Goal: Information Seeking & Learning: Learn about a topic

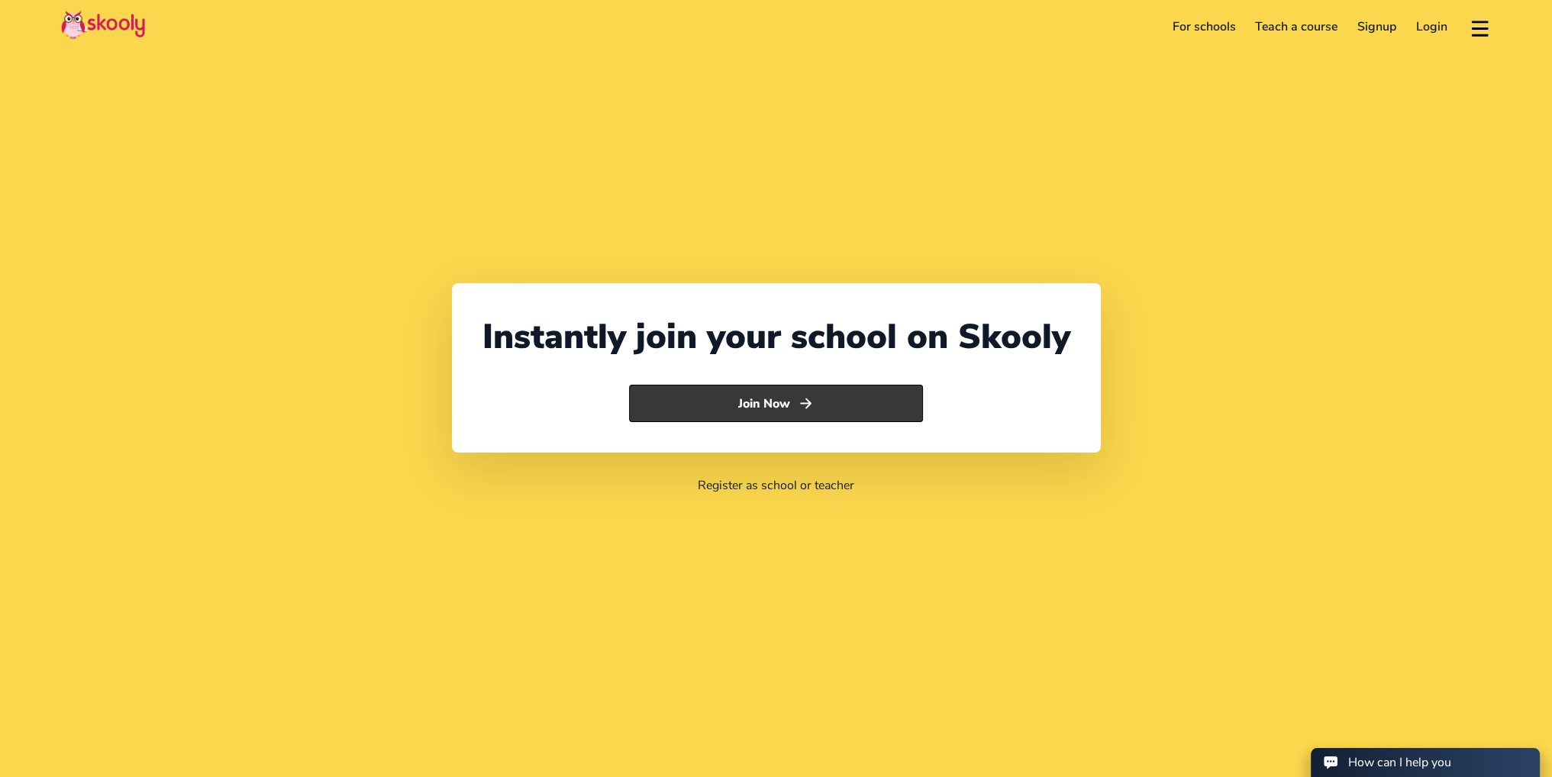
select select "36"
select select "[GEOGRAPHIC_DATA]"
select select "Europe/[GEOGRAPHIC_DATA]"
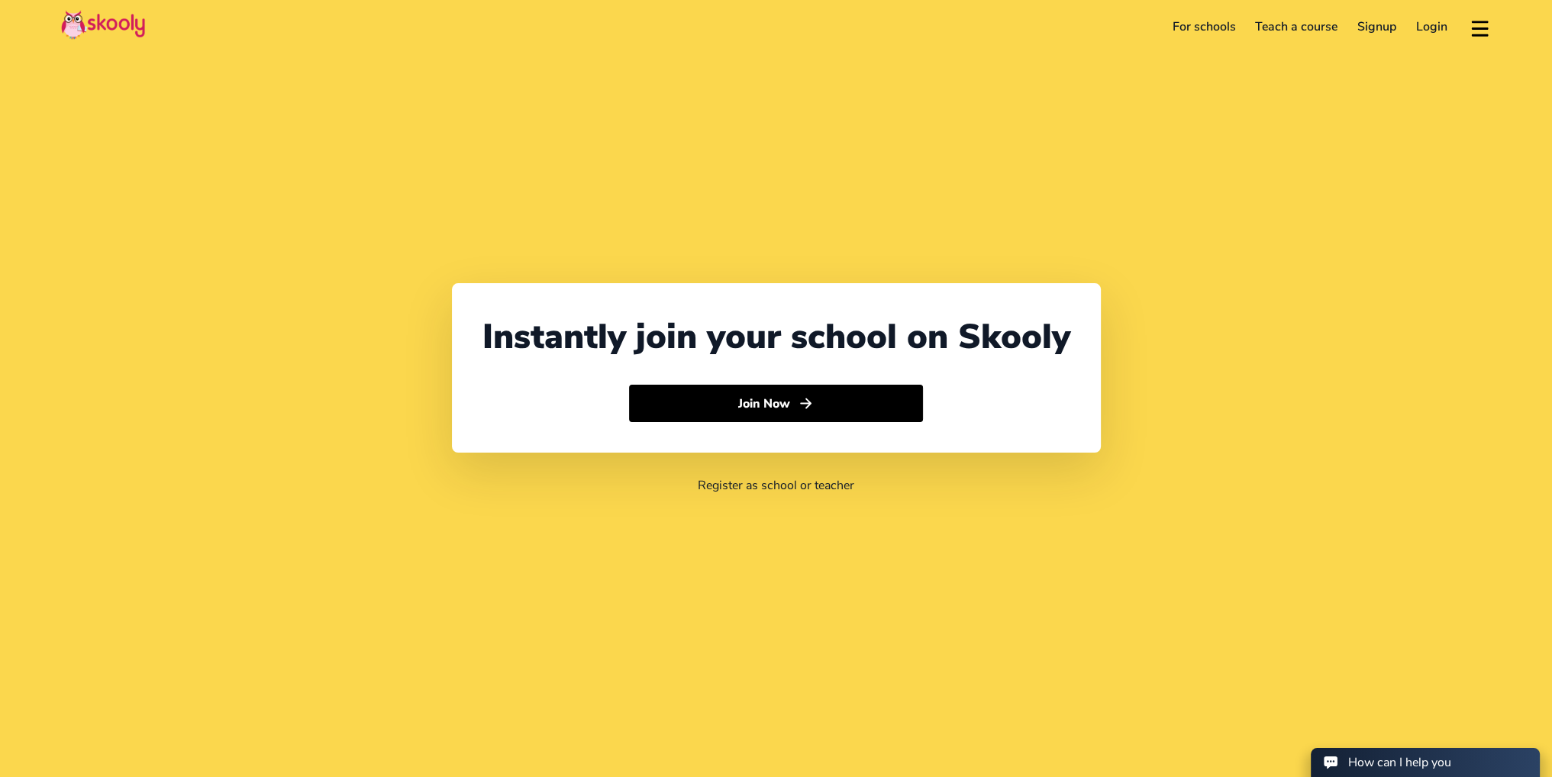
click at [1199, 22] on link "For schools" at bounding box center [1204, 27] width 83 height 24
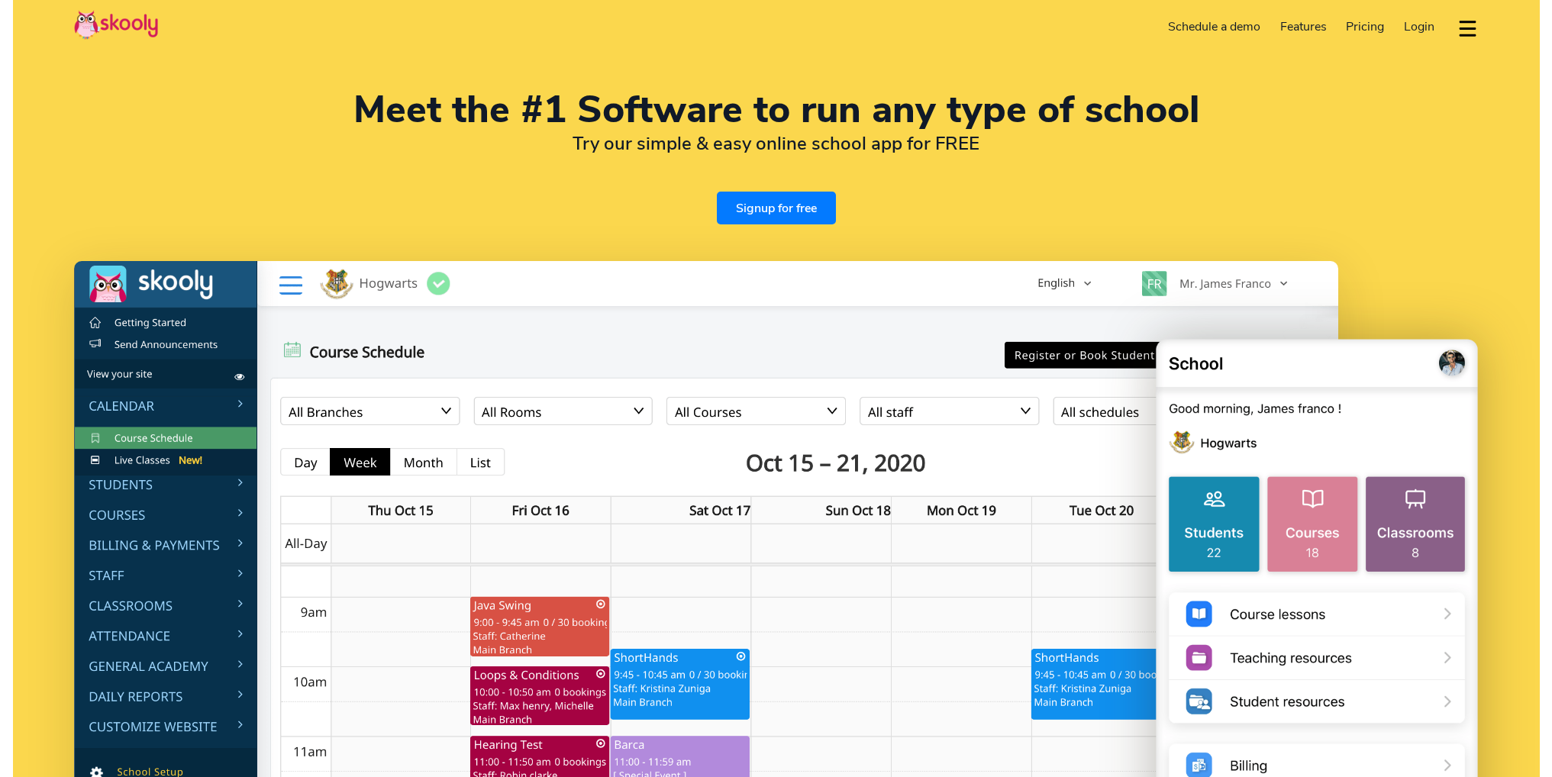
select select "en"
select select "36"
select select "[GEOGRAPHIC_DATA]"
select select "Europe/[GEOGRAPHIC_DATA]"
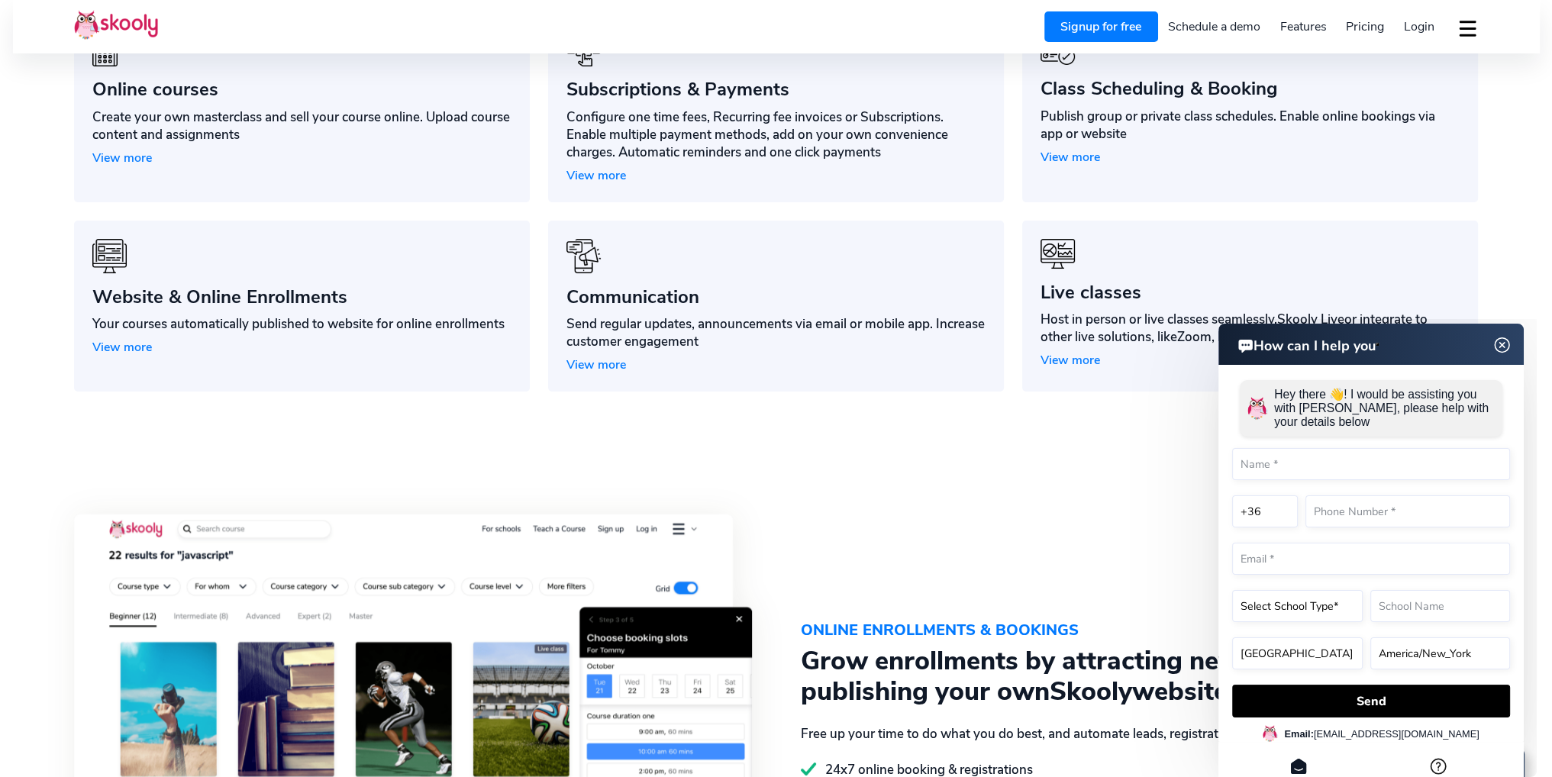
scroll to position [1450, 0]
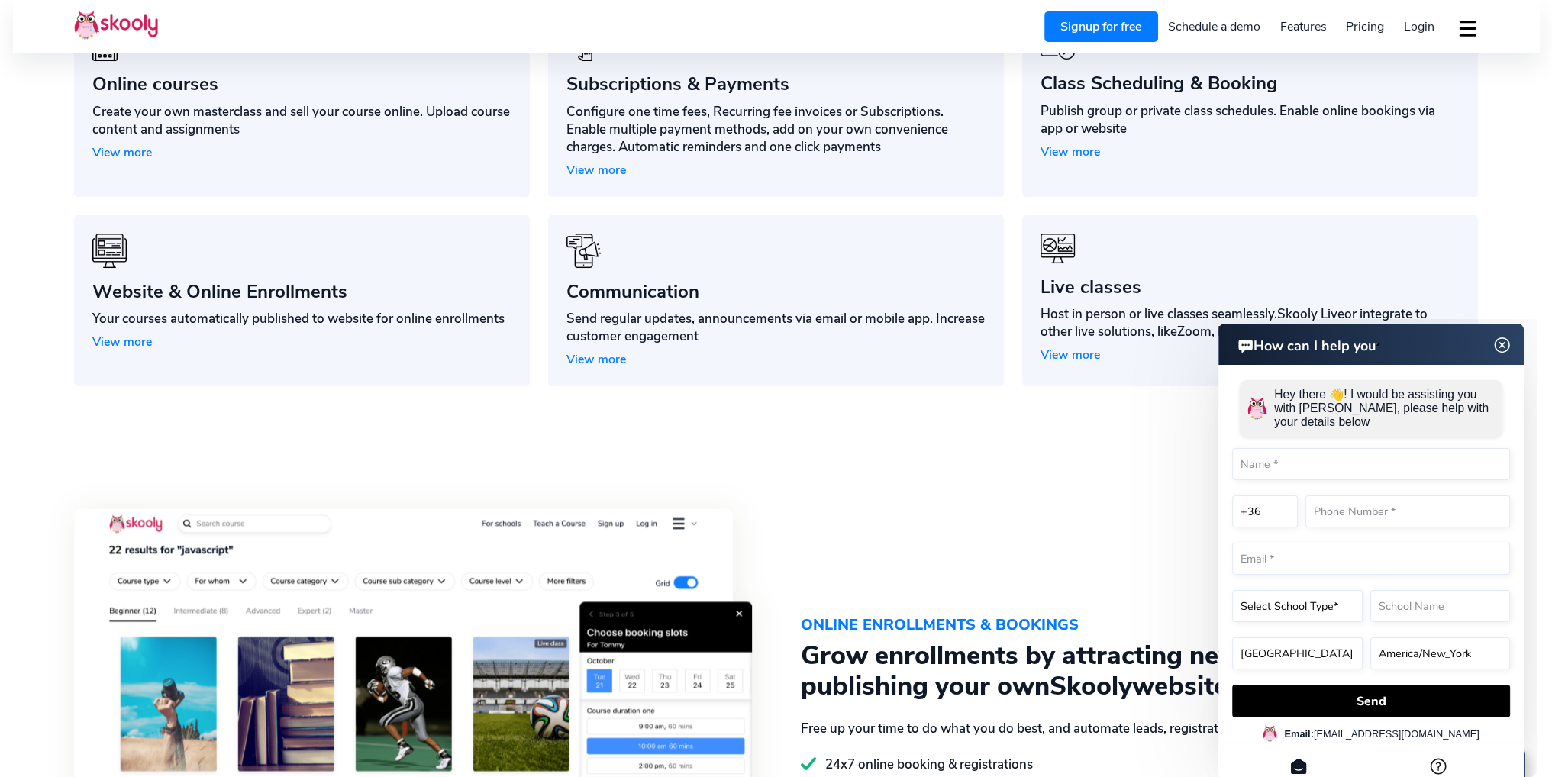
click at [1506, 345] on img at bounding box center [1502, 345] width 29 height 19
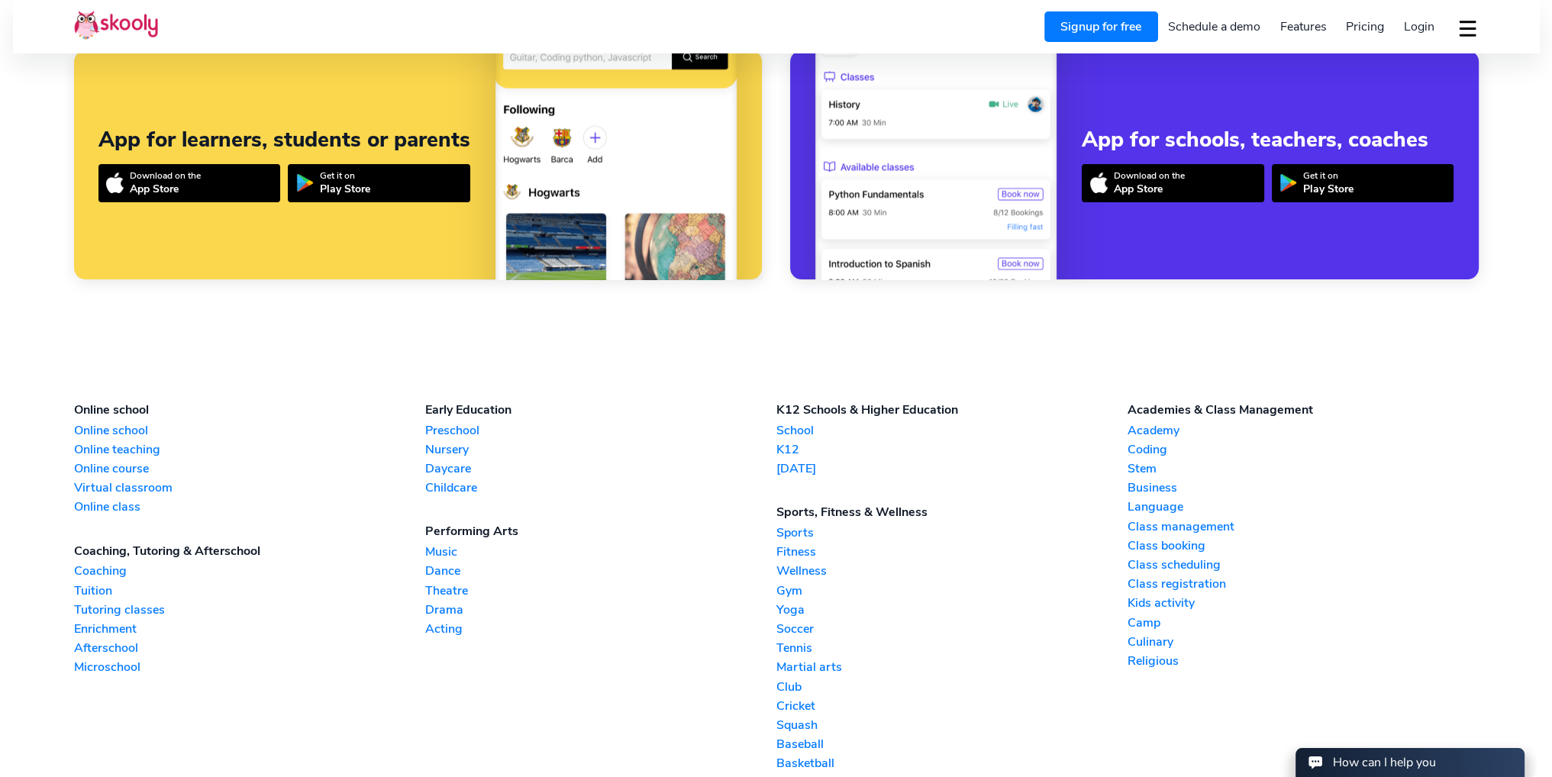
scroll to position [3953, 0]
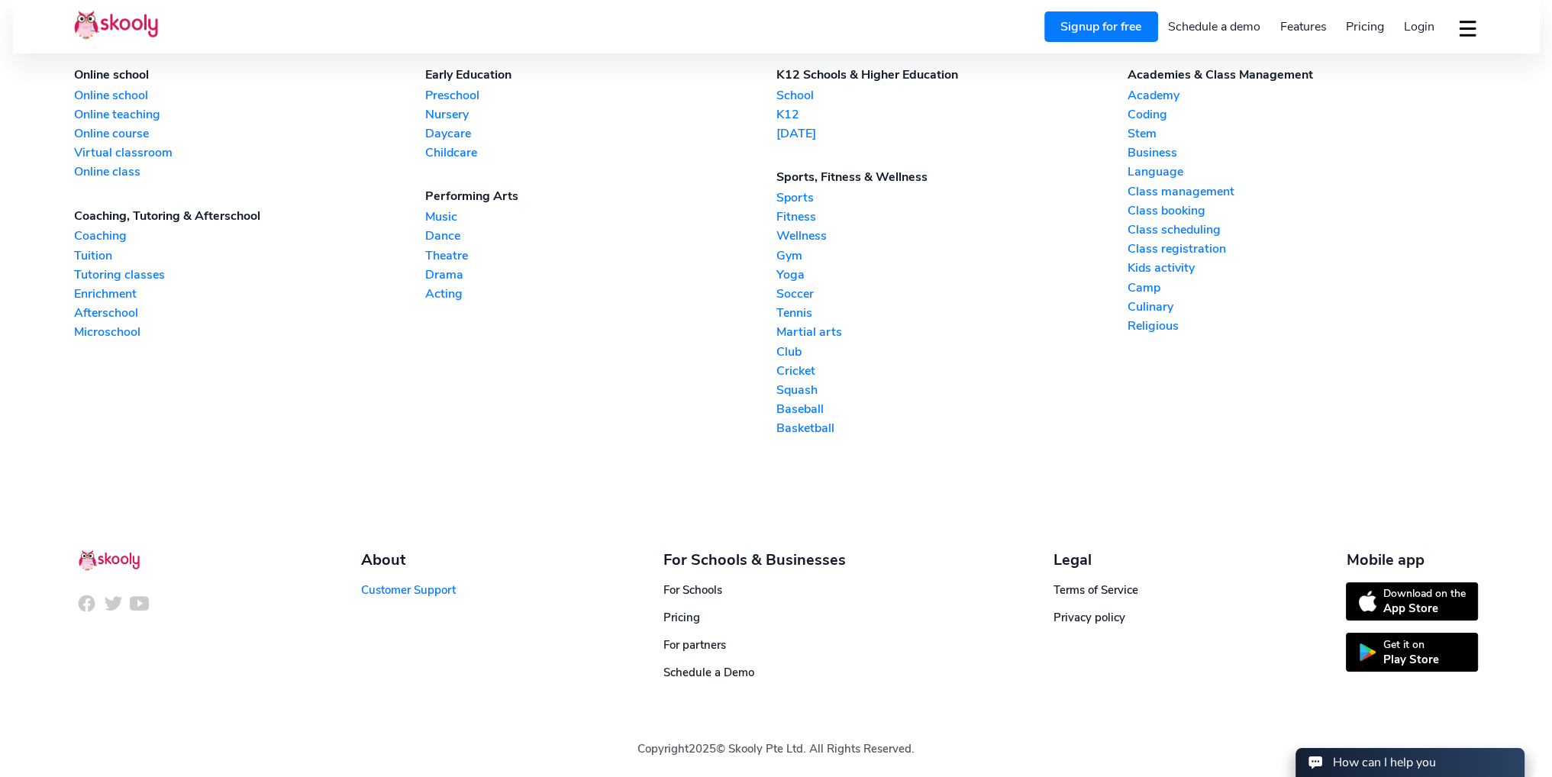
click at [387, 582] on link "Customer Support" at bounding box center [408, 589] width 95 height 15
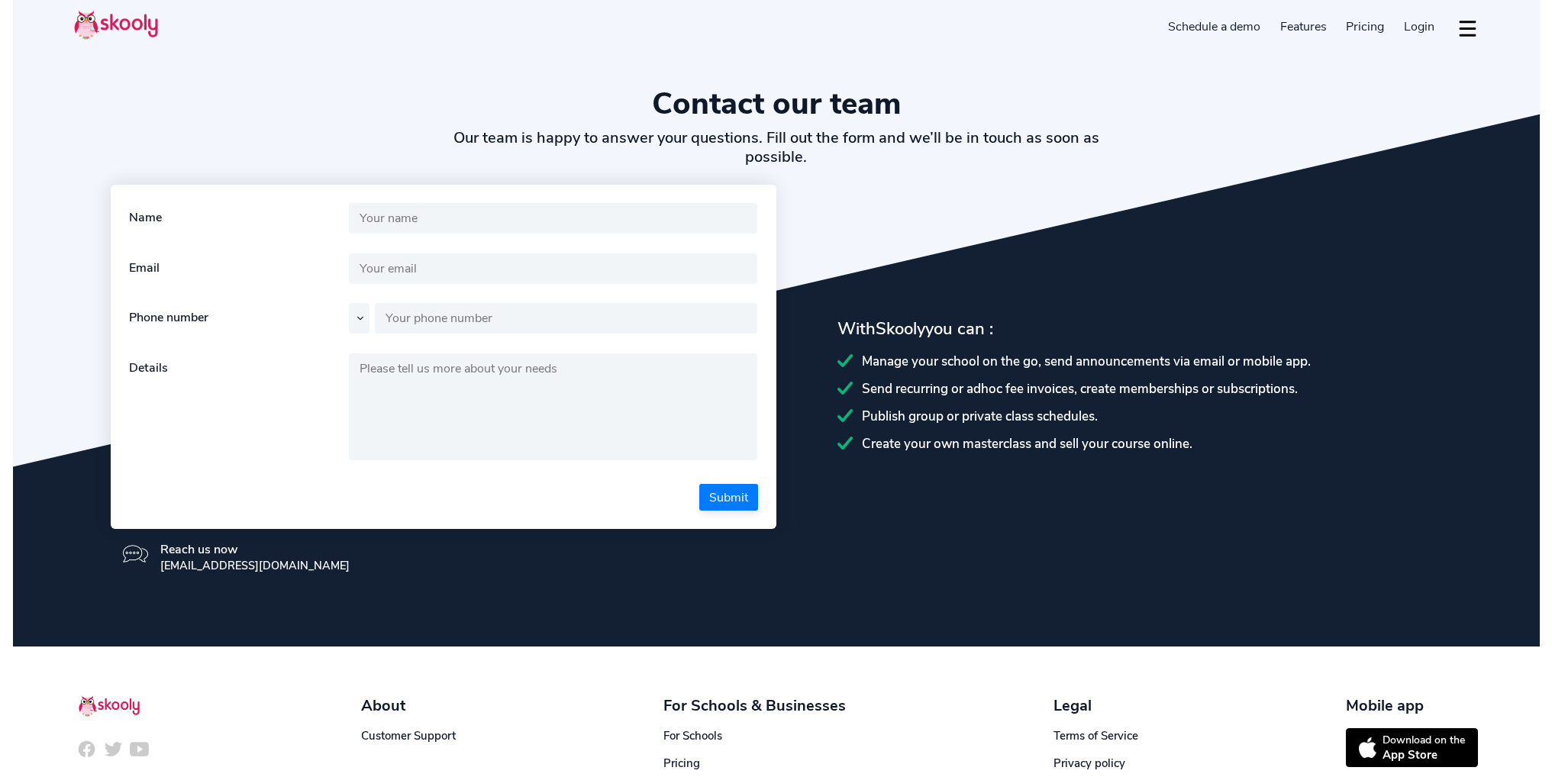
select select "en"
select select "36"
select select "[GEOGRAPHIC_DATA]"
select select "Europe/[GEOGRAPHIC_DATA]"
click at [400, 317] on select "+1 +7 +20 +27 +30 +31 +32 +33 +34 +36 +39 +40 +41 +43 +44 +45 +46 +47 +48 +49 +…" at bounding box center [379, 318] width 60 height 31
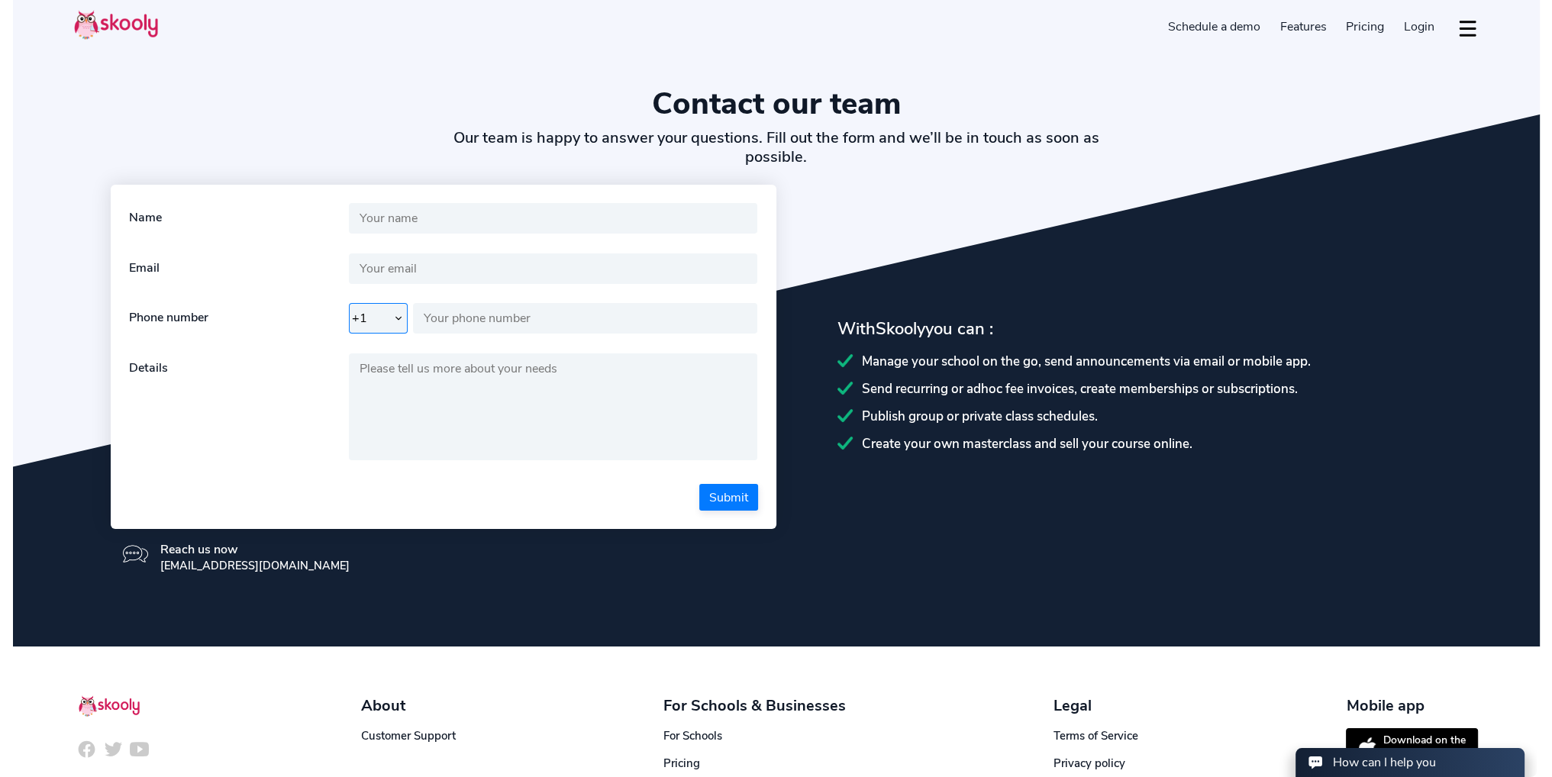
click at [400, 317] on select "+1 +7 +20 +27 +30 +31 +32 +33 +34 +36 +39 +40 +41 +43 +44 +45 +46 +47 +48 +49 +…" at bounding box center [379, 318] width 60 height 31
click at [403, 529] on div "Reach us now support@getskooly.com" at bounding box center [444, 557] width 666 height 56
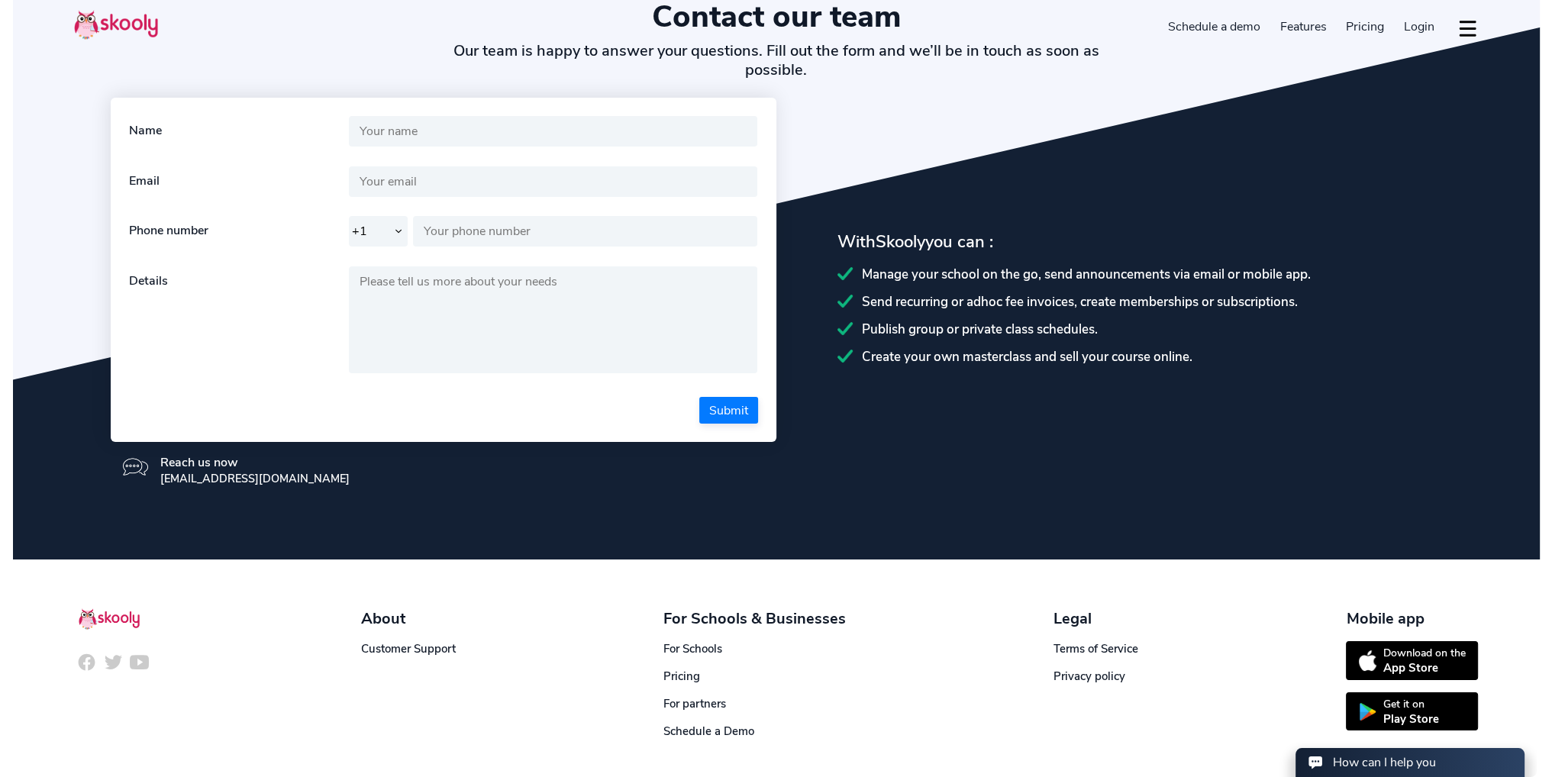
scroll to position [150, 0]
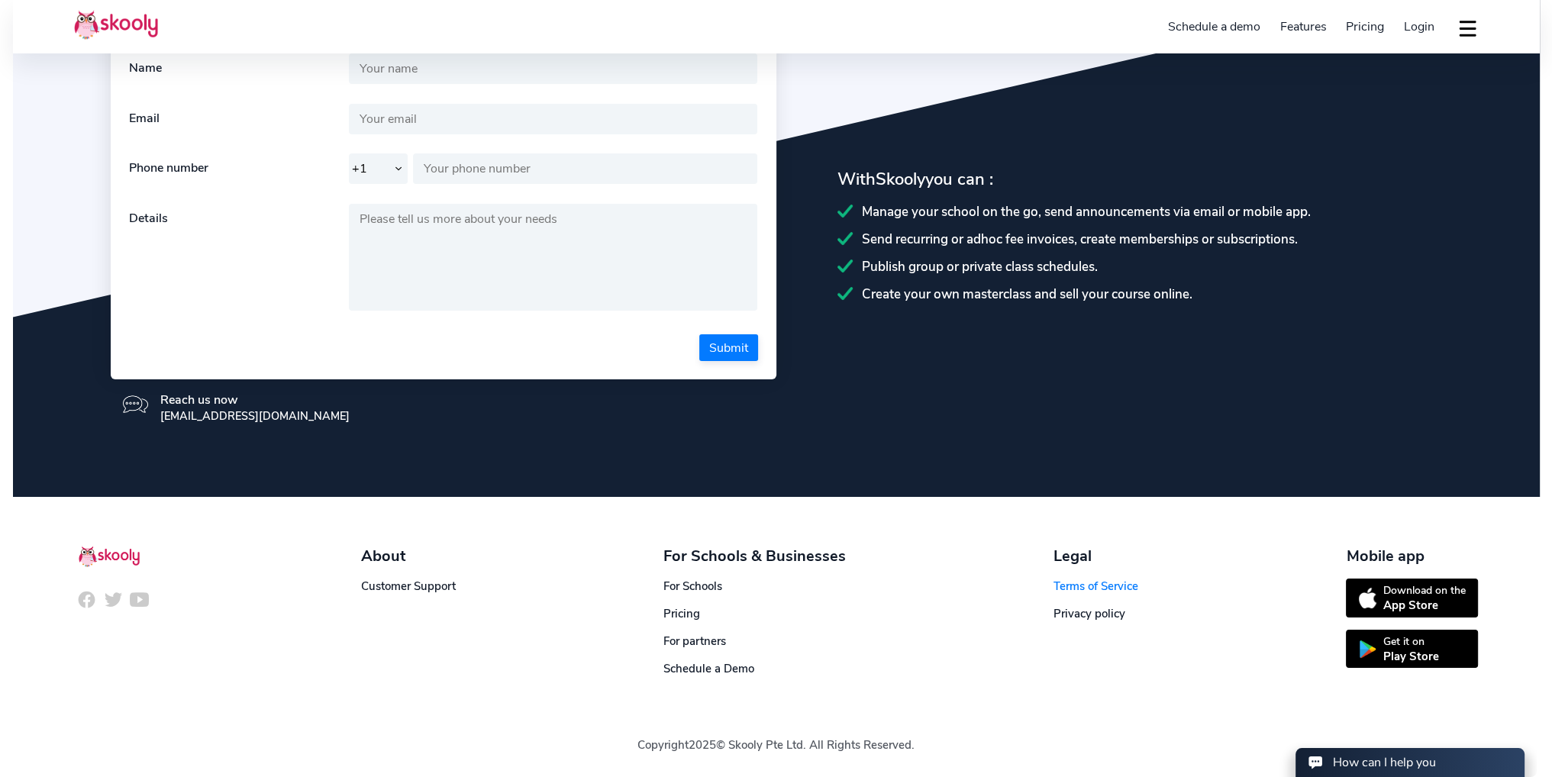
click at [1089, 583] on link "Terms of Service" at bounding box center [1095, 586] width 85 height 15
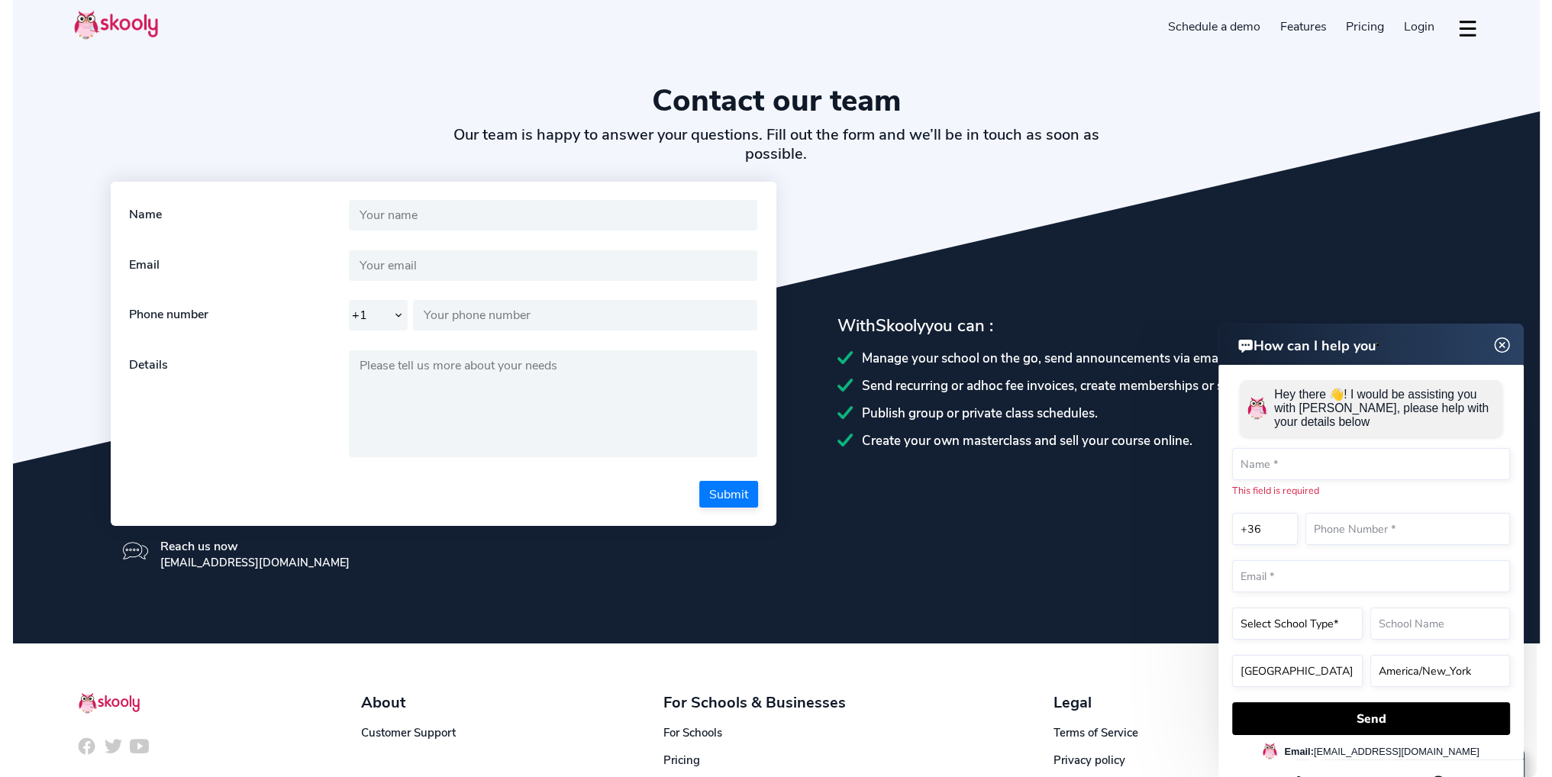
scroll to position [0, 0]
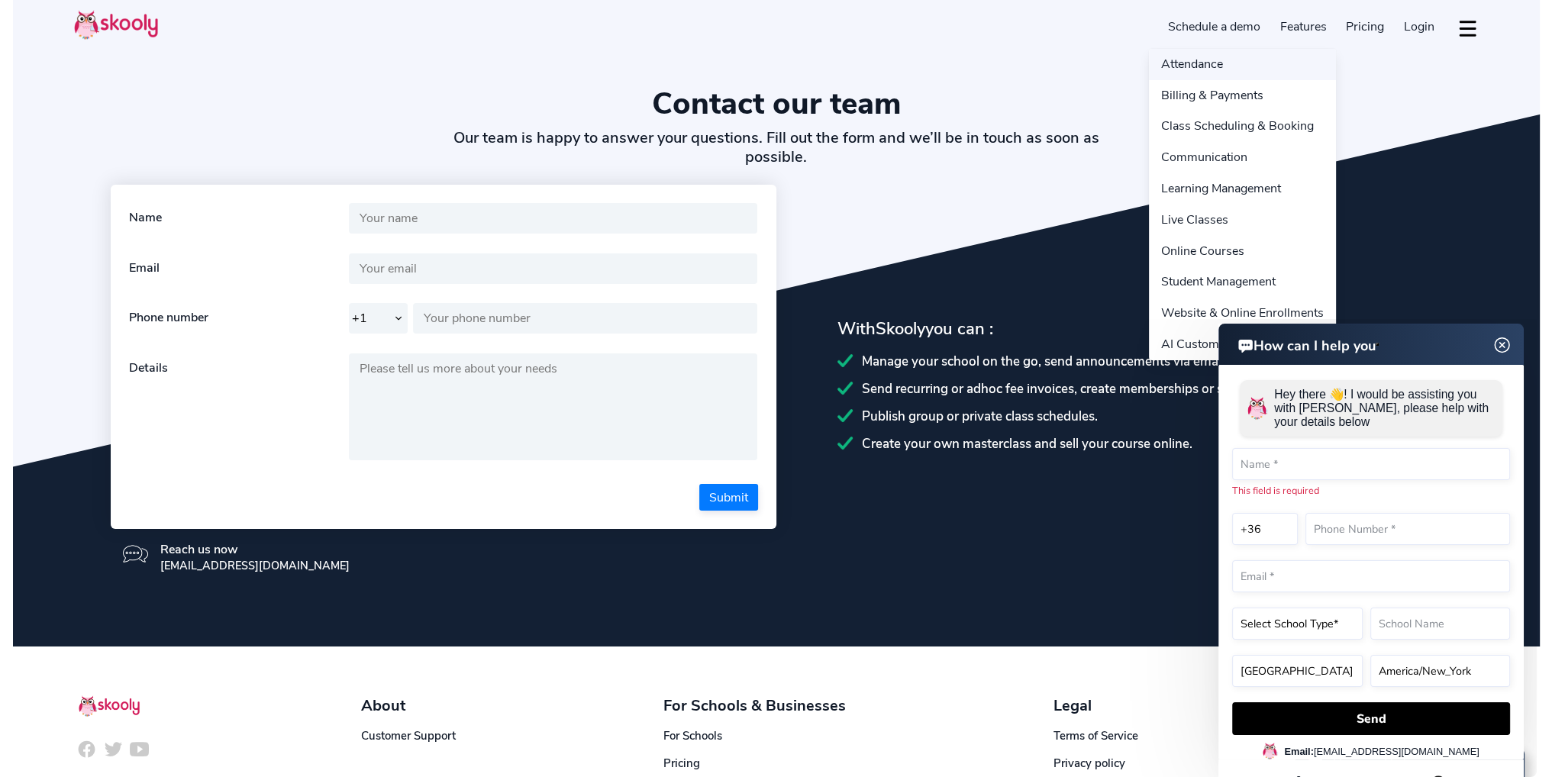
click at [1231, 66] on link "Attendance" at bounding box center [1242, 64] width 187 height 31
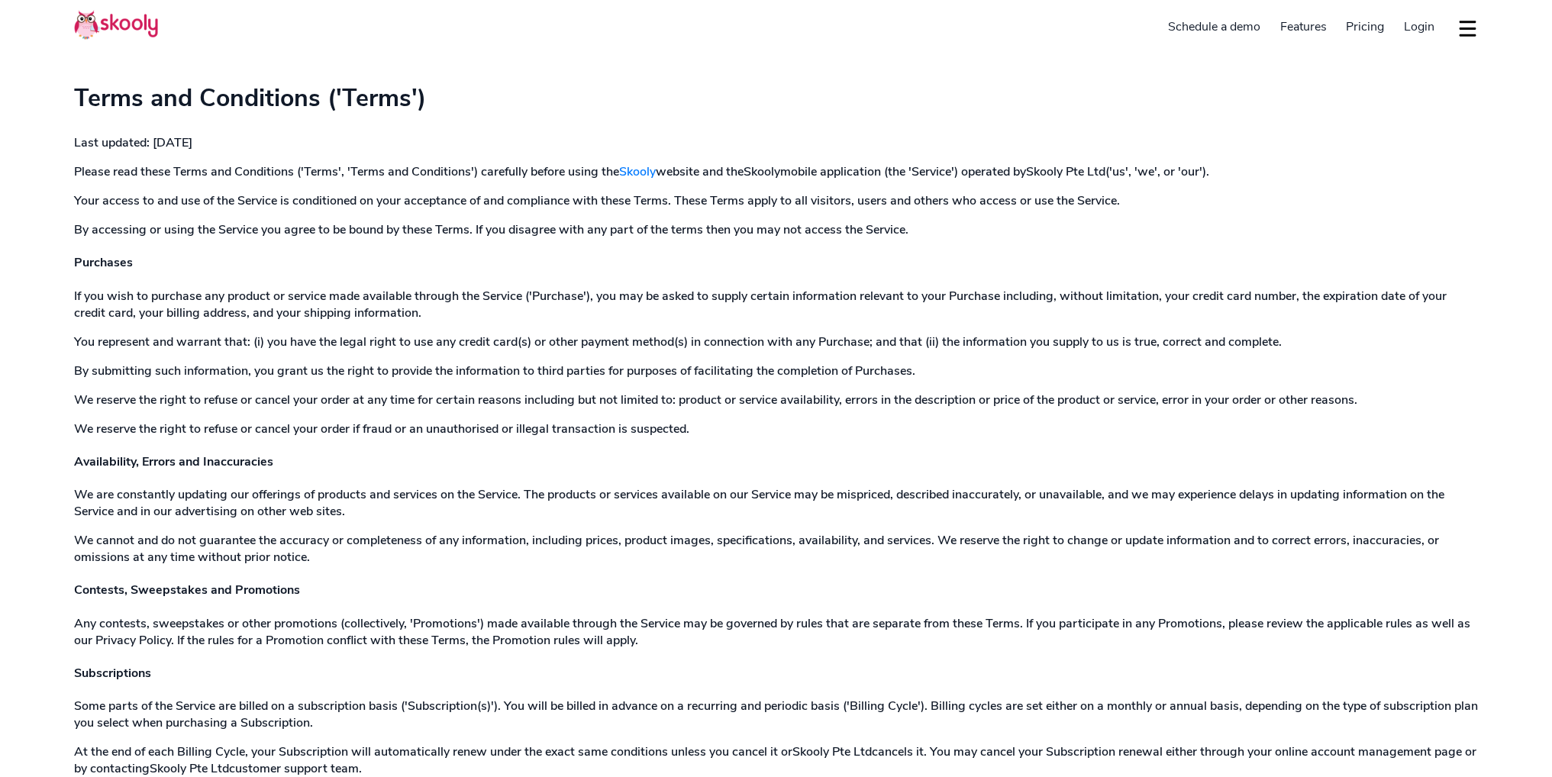
select select "en"
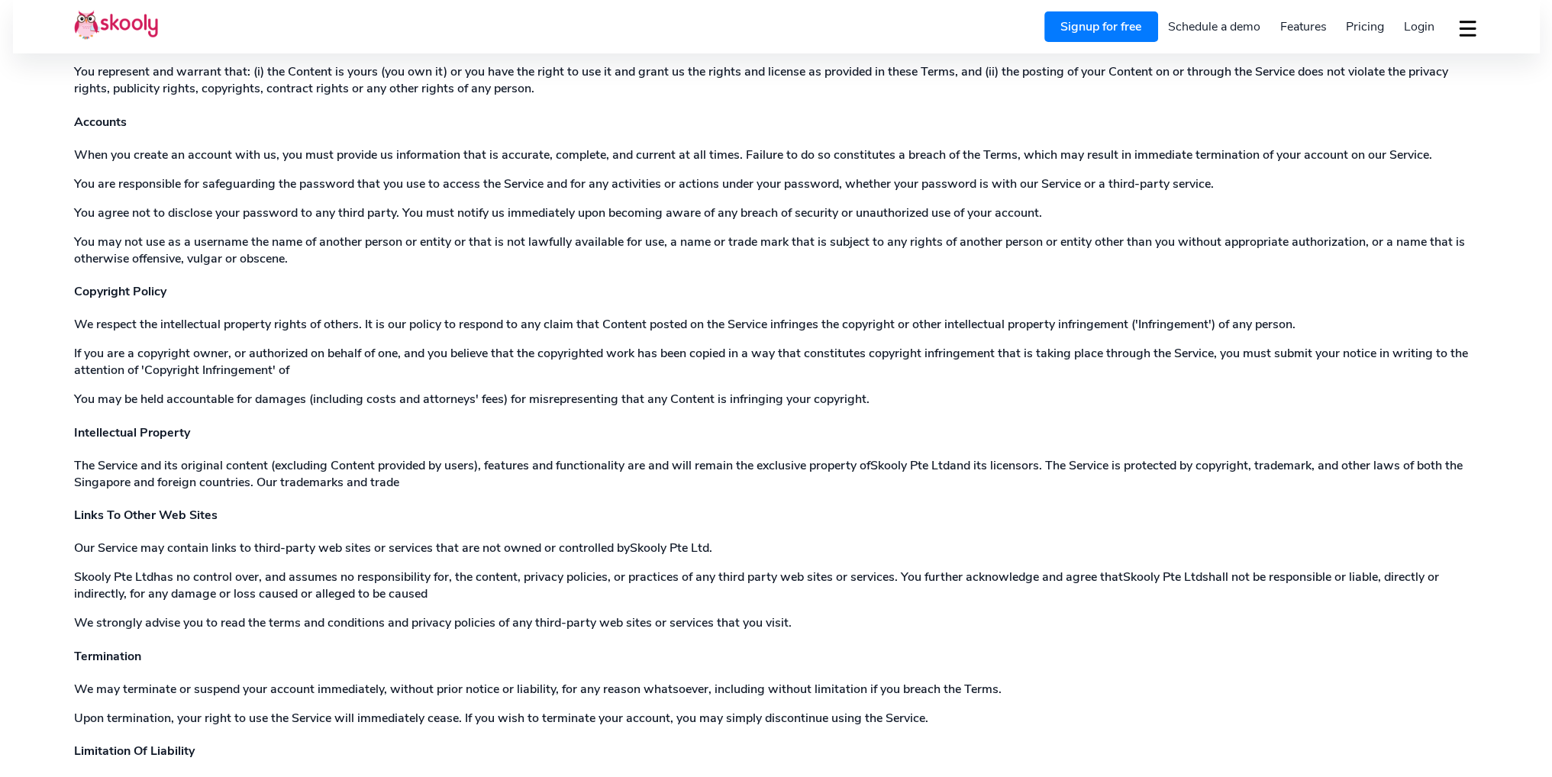
scroll to position [1603, 0]
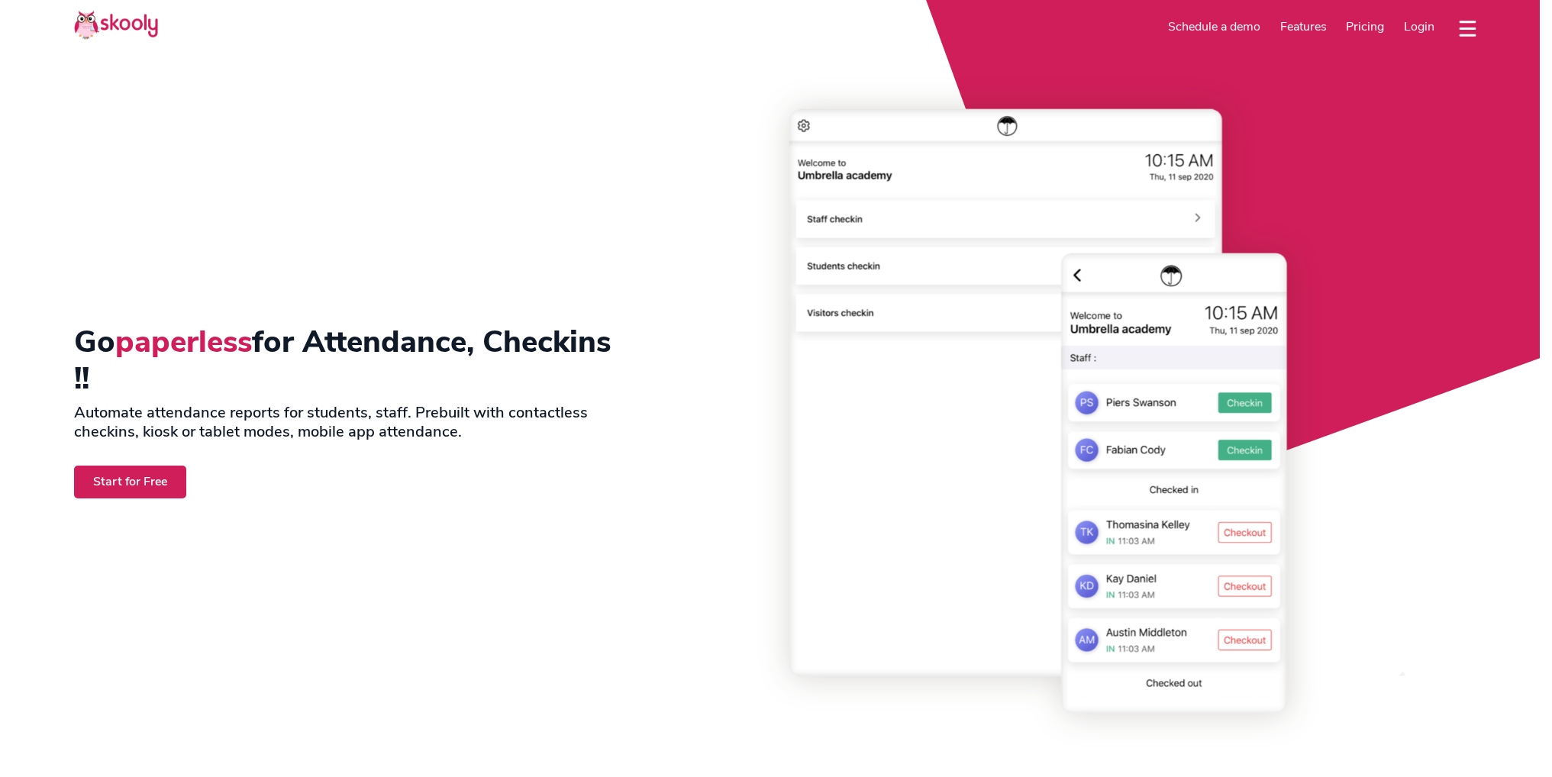
select select "en"
select select "36"
select select "[GEOGRAPHIC_DATA]"
select select "Europe/[GEOGRAPHIC_DATA]"
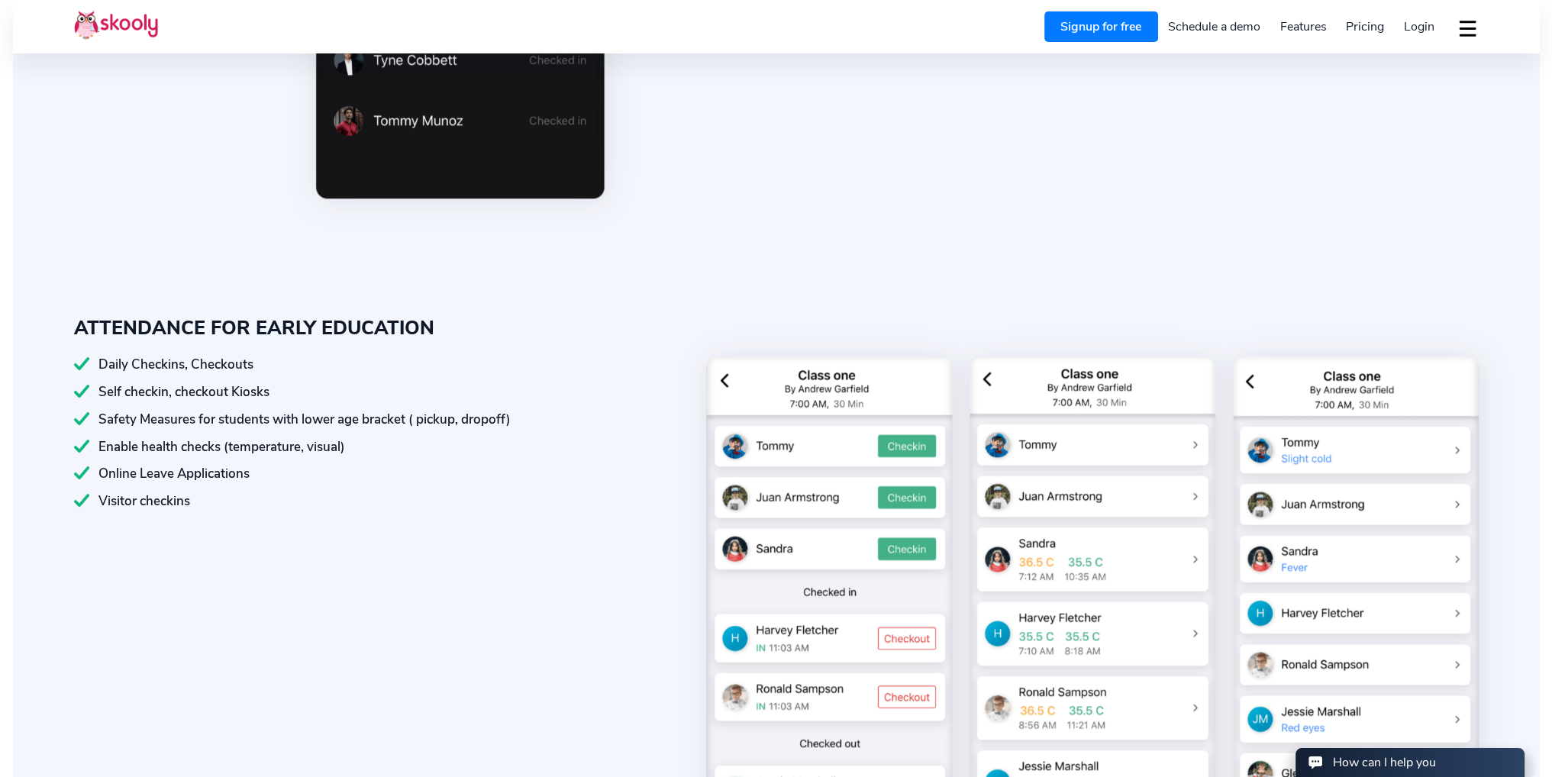
scroll to position [1832, 0]
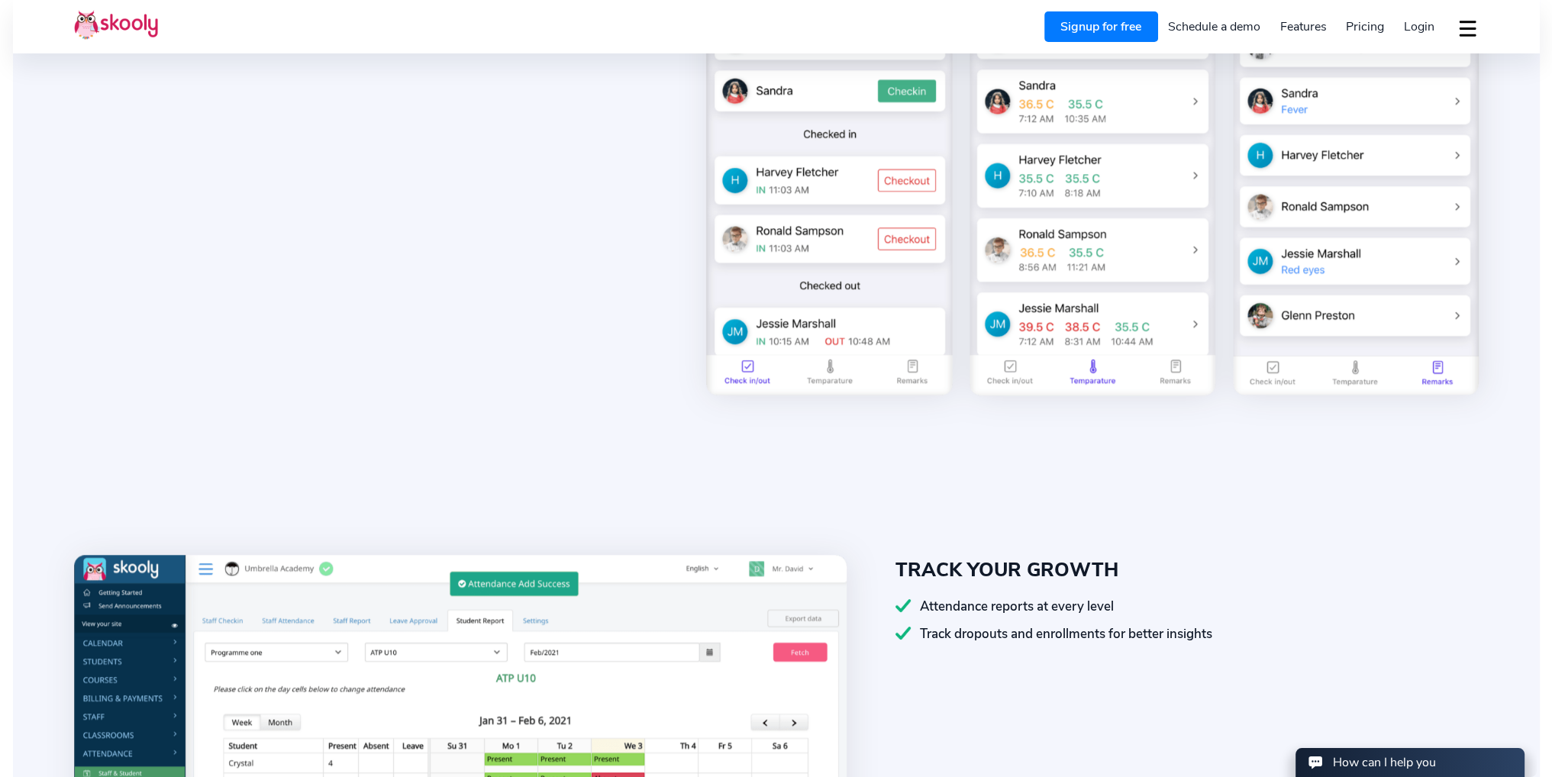
click at [1362, 22] on span "Pricing" at bounding box center [1365, 26] width 38 height 17
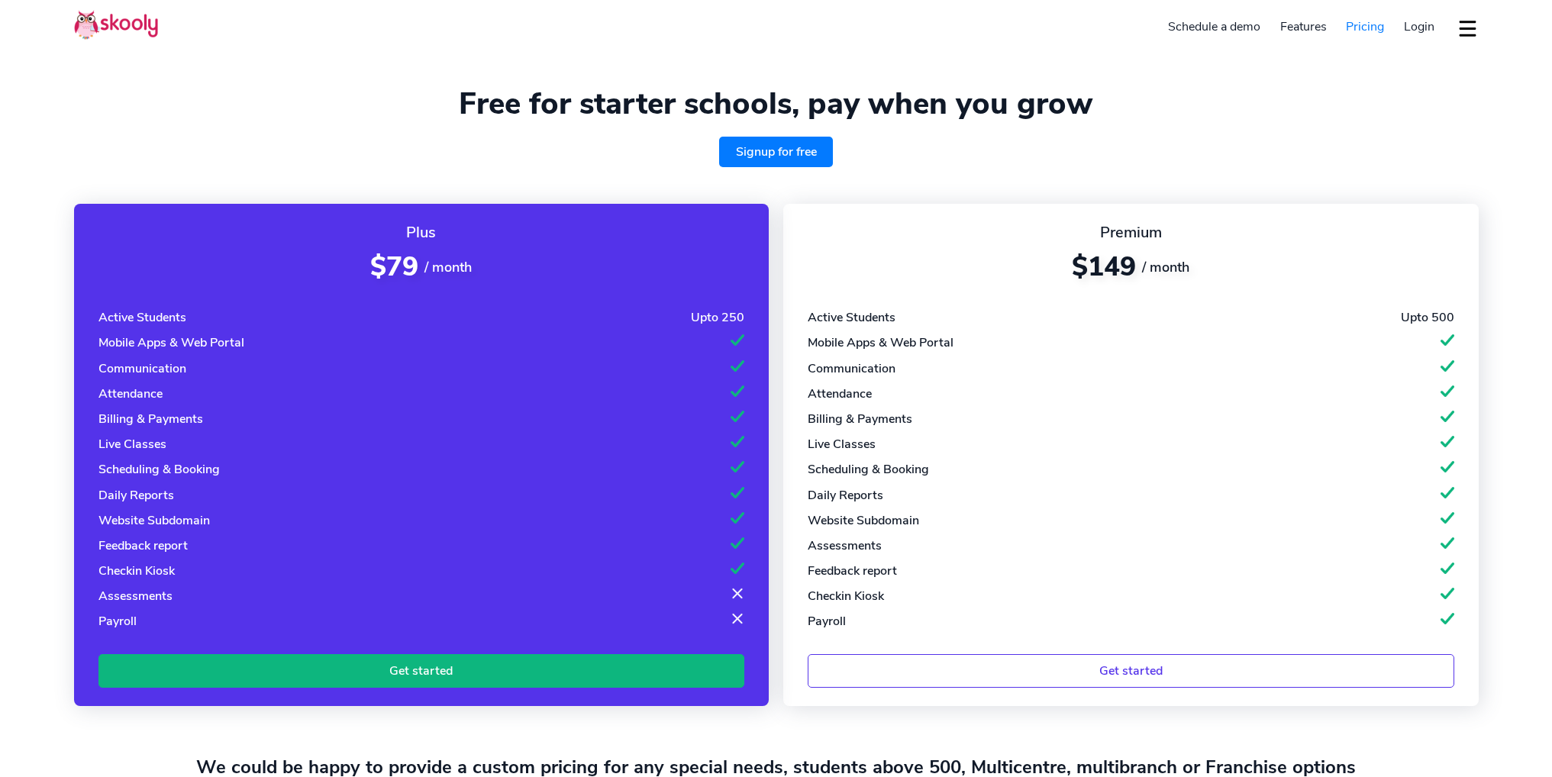
select select "en"
select select "36"
select select "[GEOGRAPHIC_DATA]"
select select "Europe/[GEOGRAPHIC_DATA]"
select select "en"
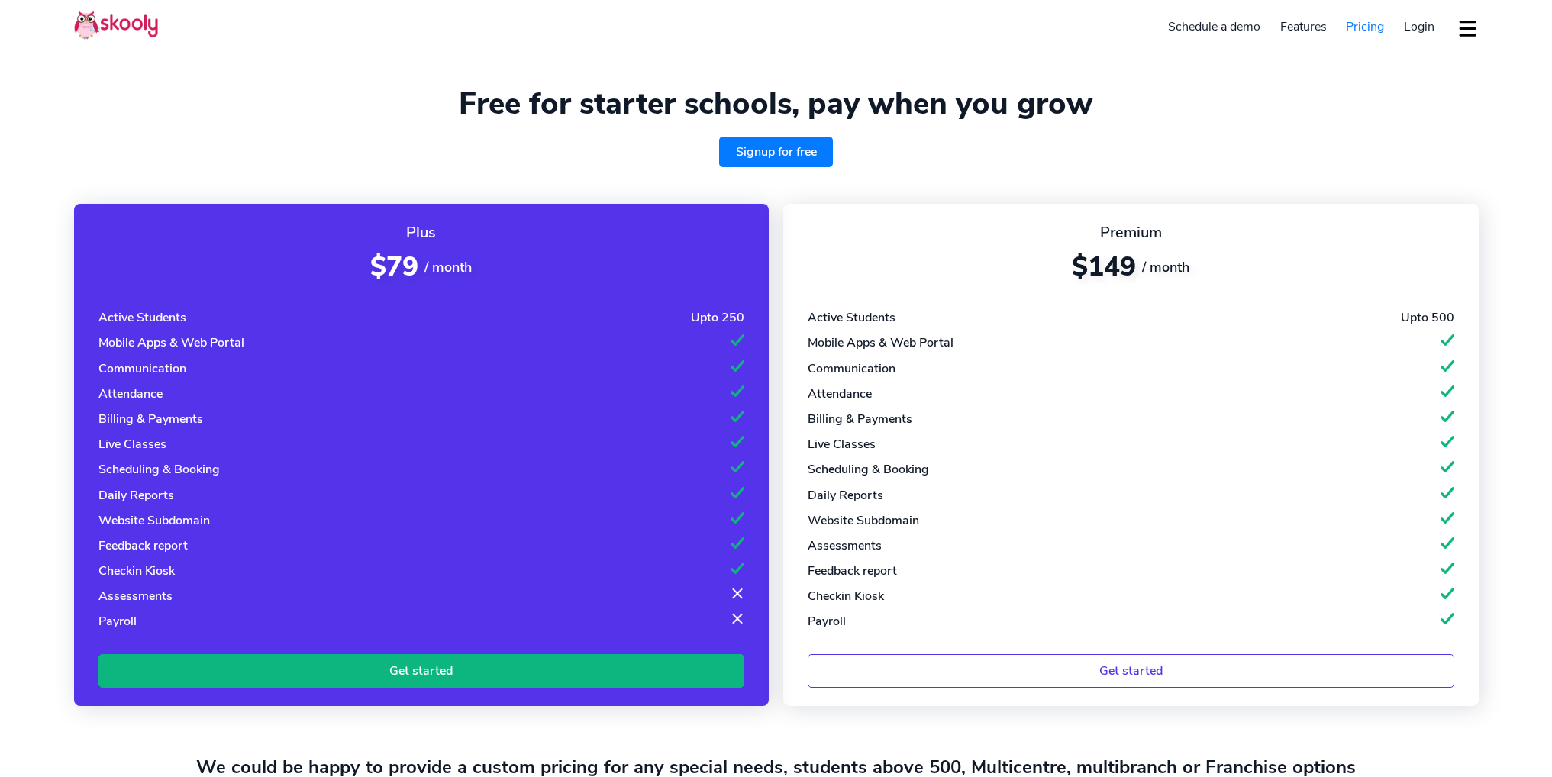
select select "36"
select select "[GEOGRAPHIC_DATA]"
select select "Europe/[GEOGRAPHIC_DATA]"
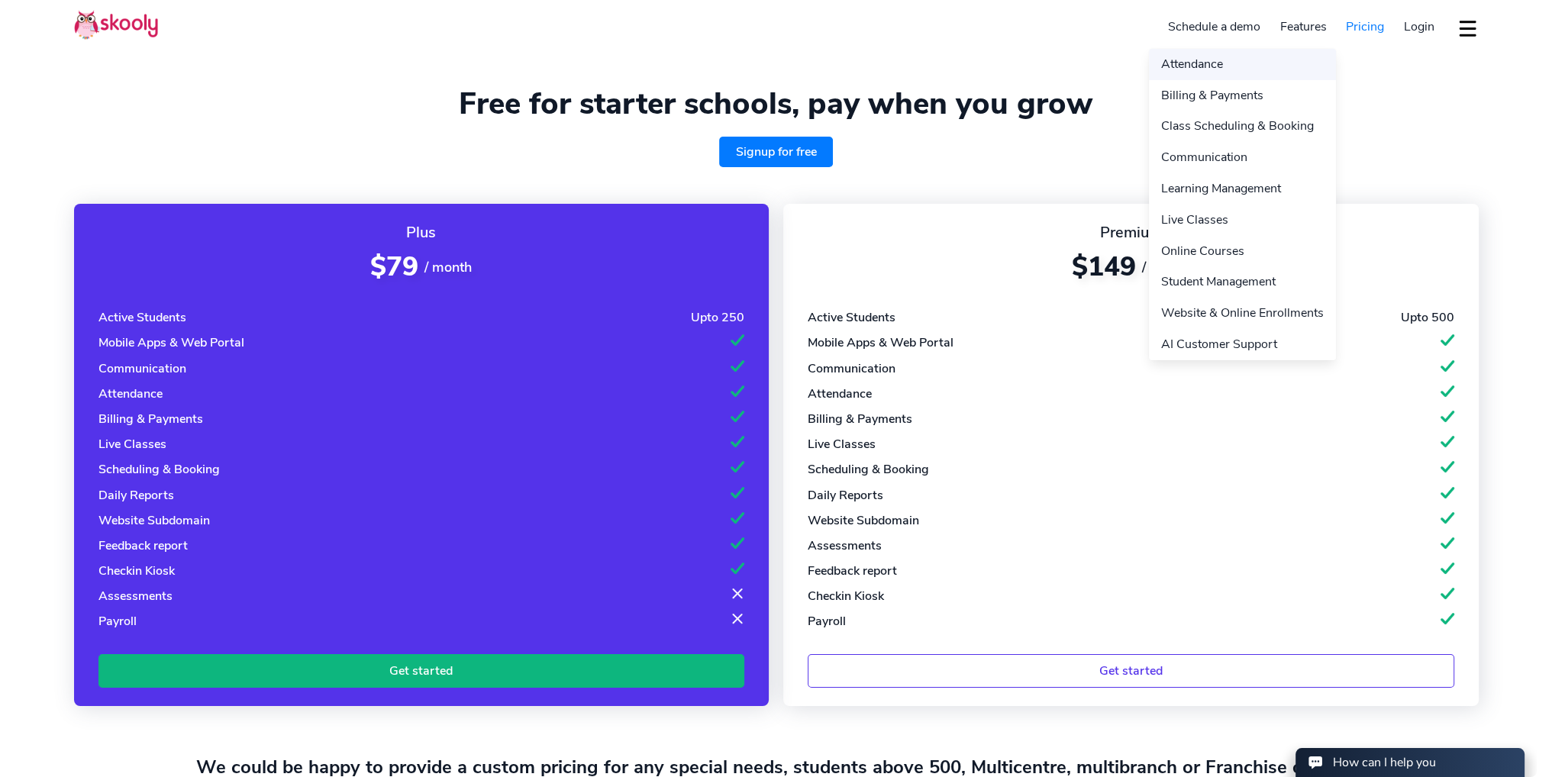
click at [1216, 66] on link "Attendance" at bounding box center [1242, 64] width 187 height 31
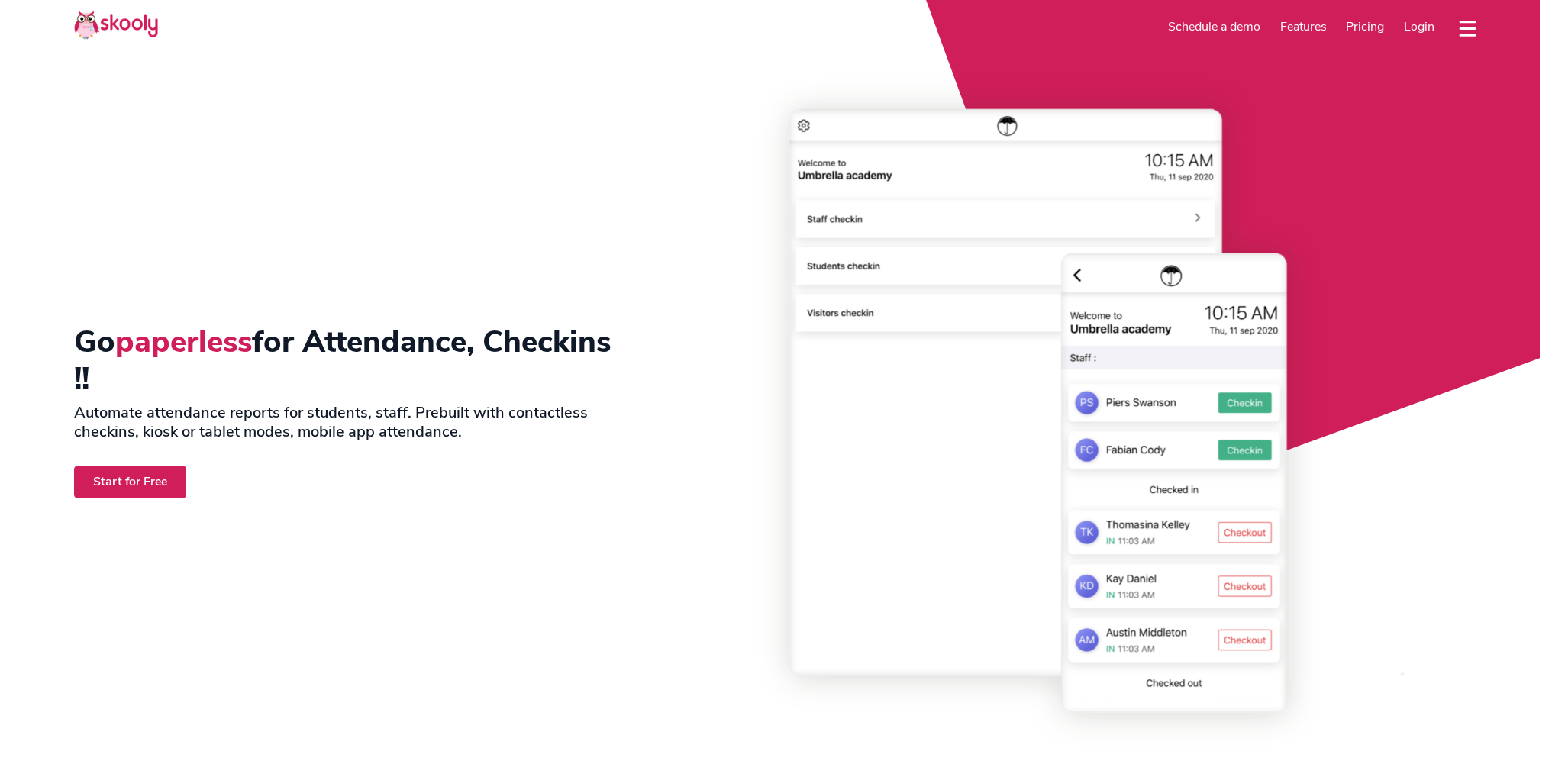
select select "en"
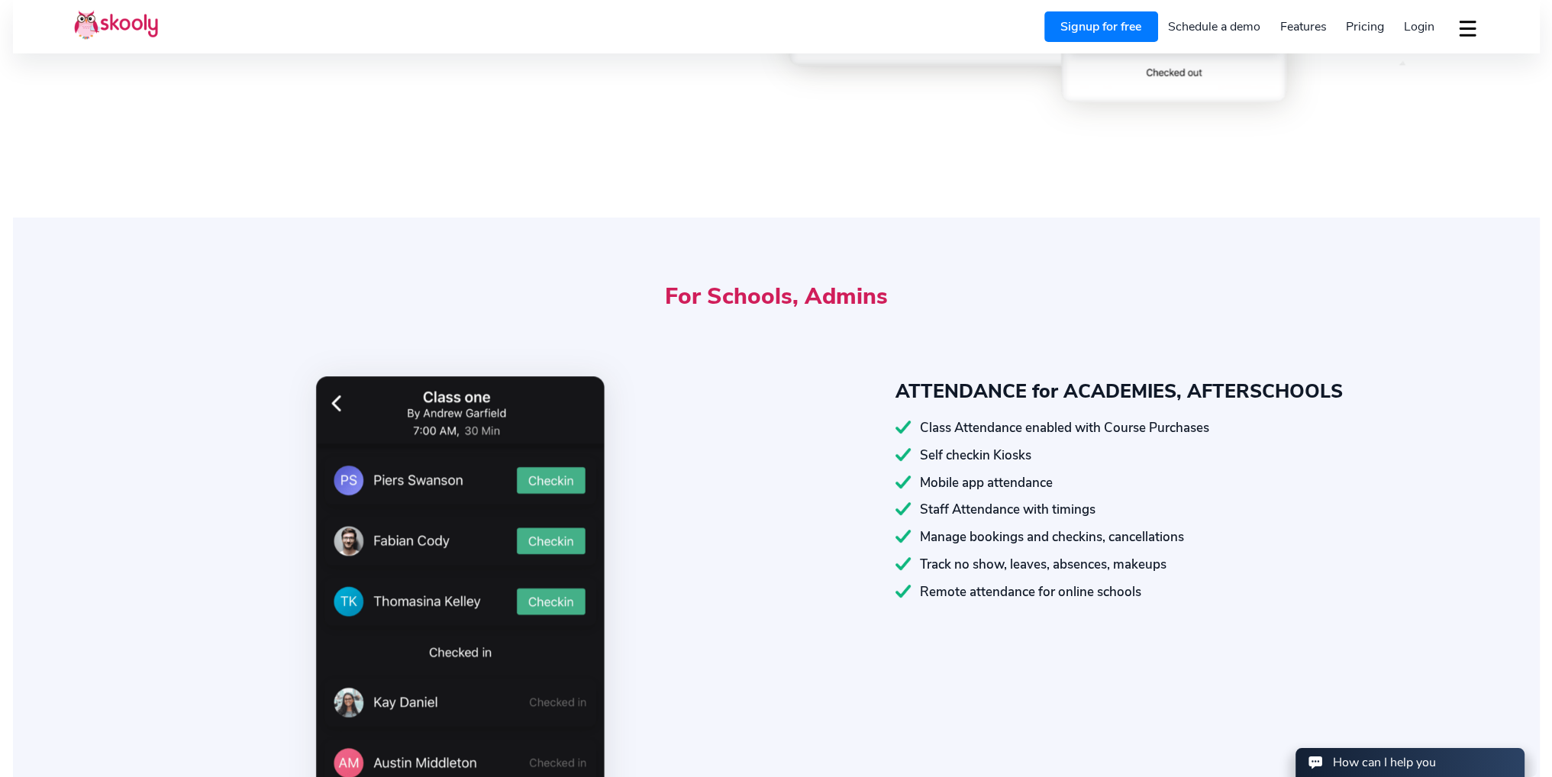
select select "36"
select select "[GEOGRAPHIC_DATA]"
select select "Europe/[GEOGRAPHIC_DATA]"
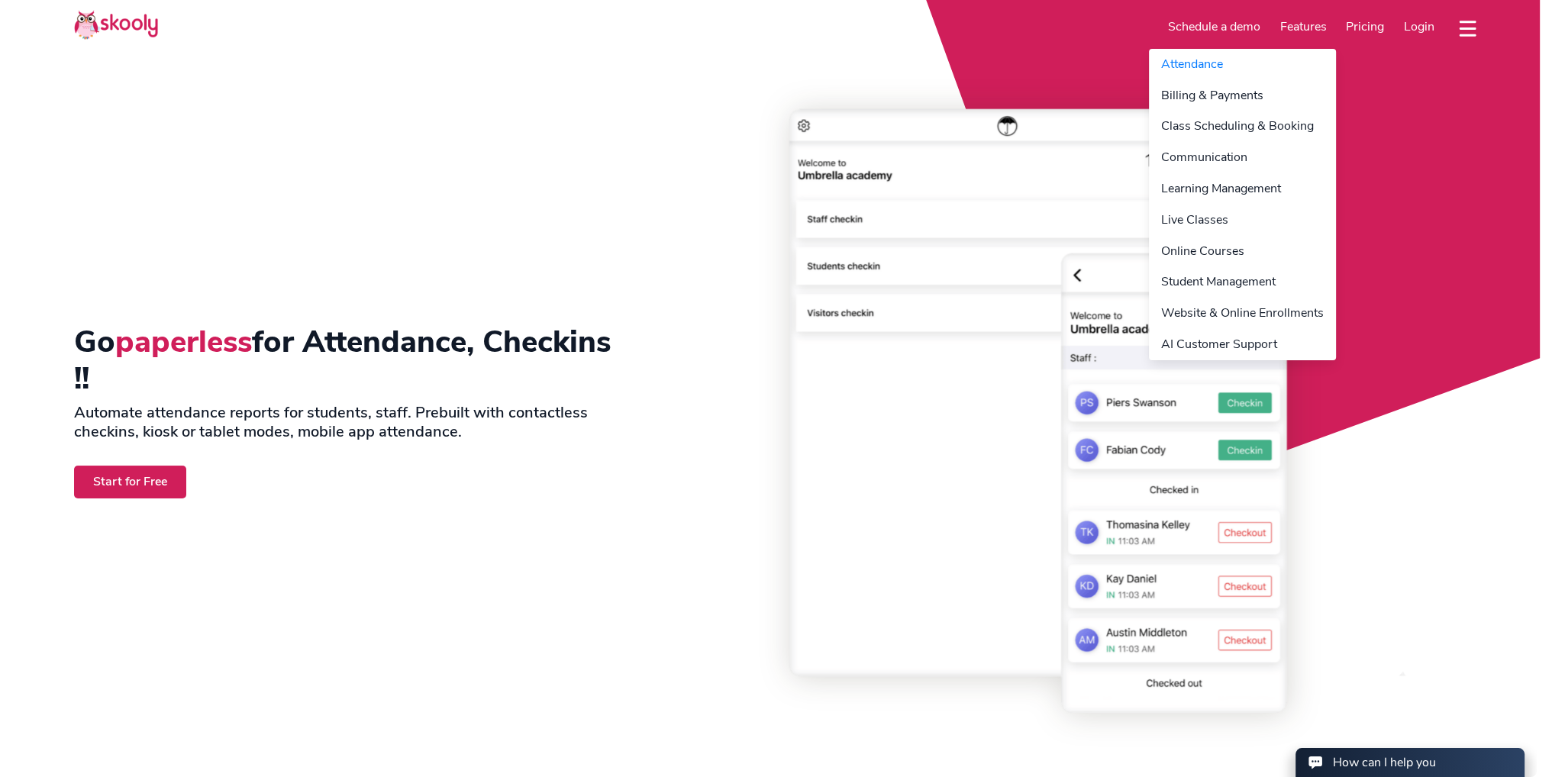
click at [1322, 24] on link "Features" at bounding box center [1303, 27] width 66 height 24
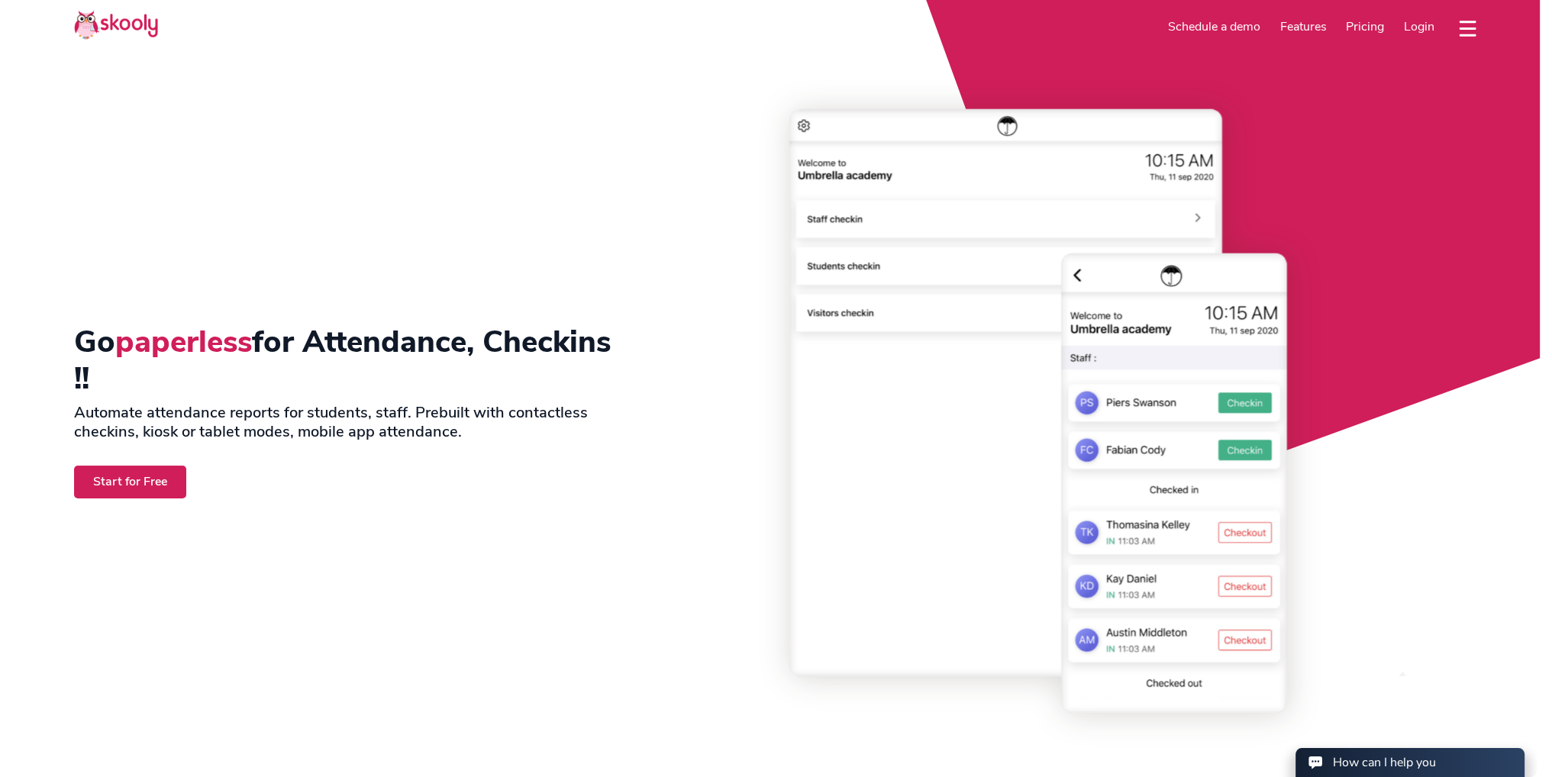
click at [115, 19] on img at bounding box center [116, 25] width 84 height 30
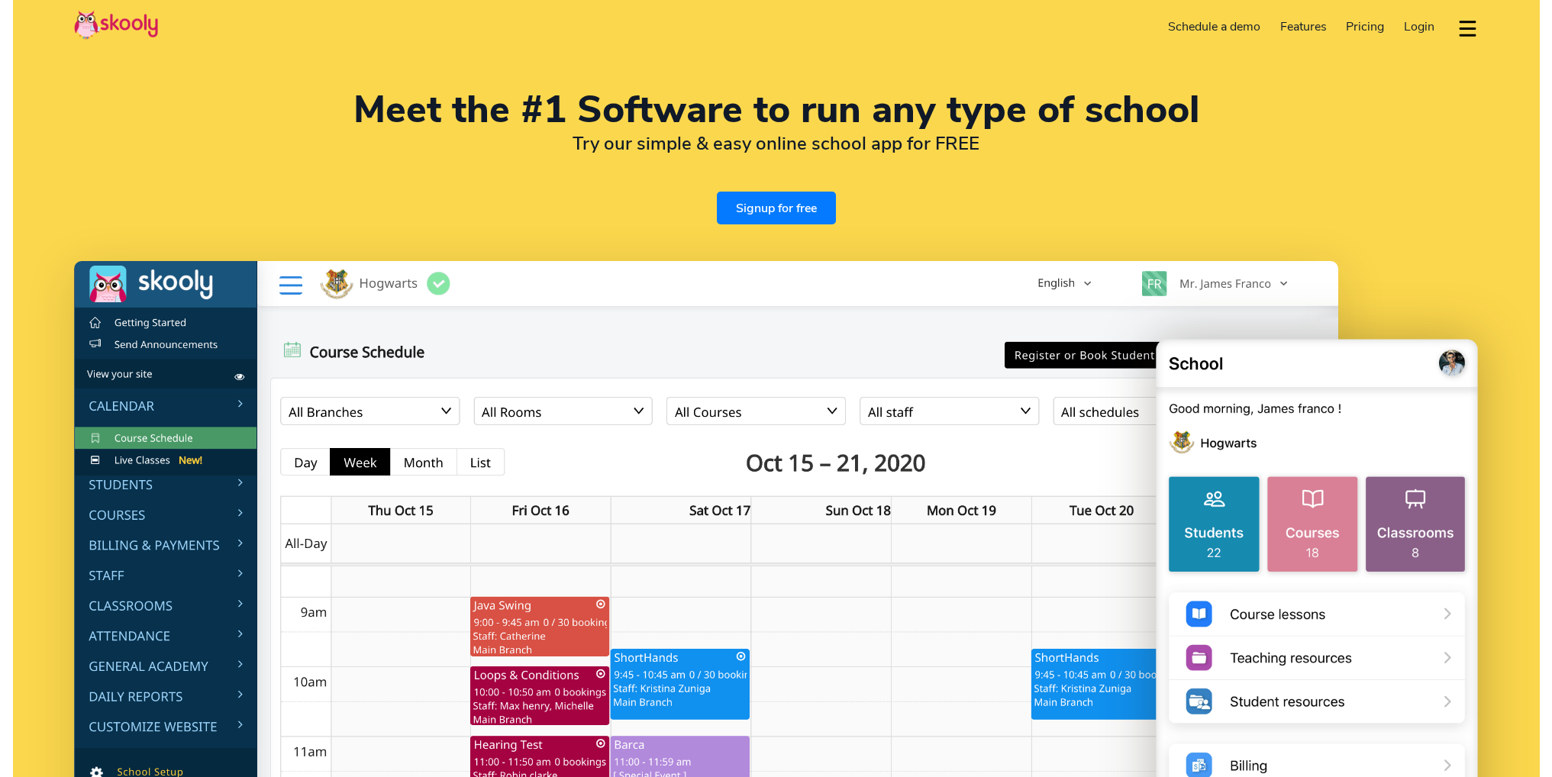
select select "en"
select select "36"
select select "[GEOGRAPHIC_DATA]"
select select "Europe/[GEOGRAPHIC_DATA]"
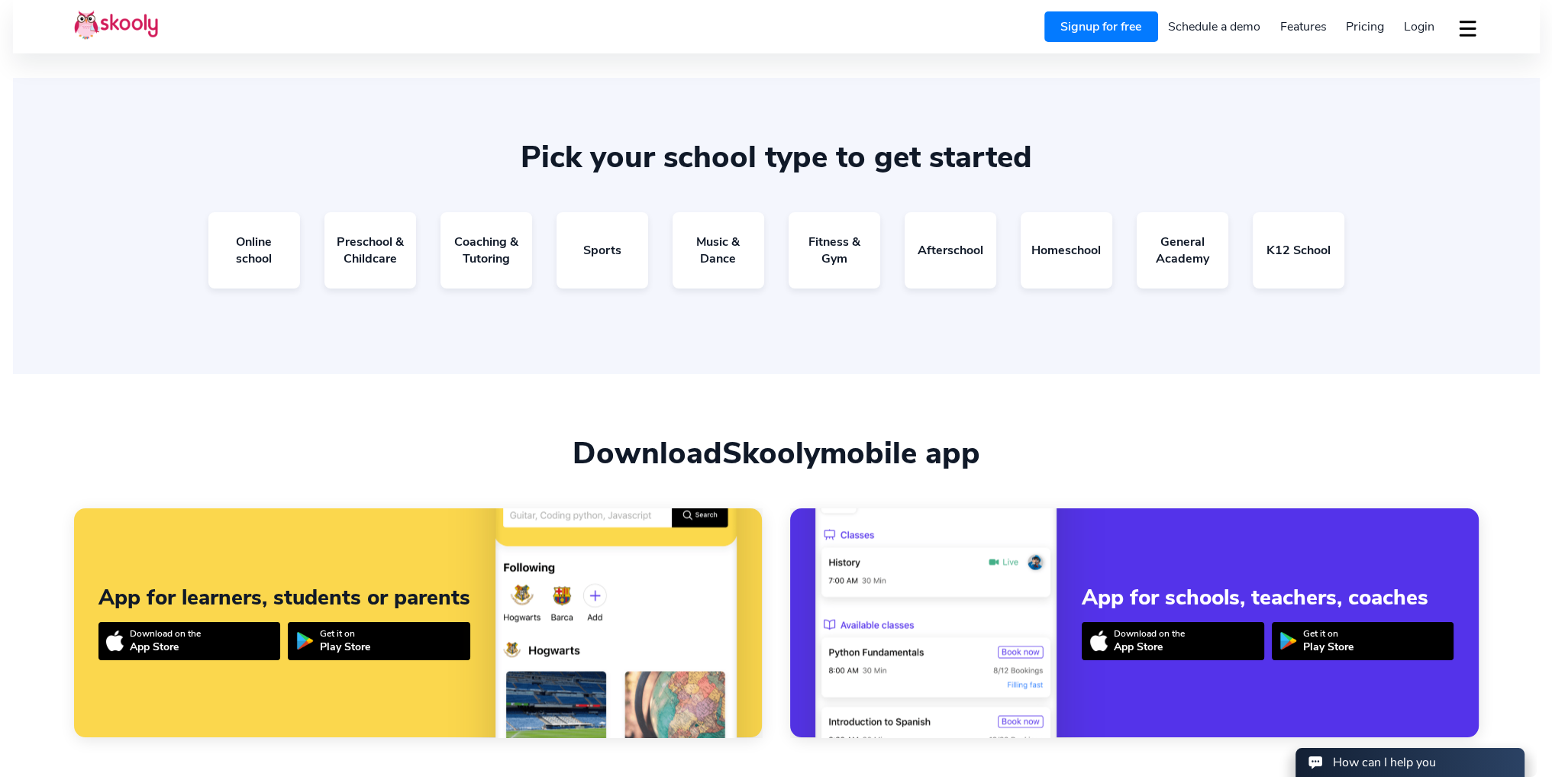
scroll to position [3053, 0]
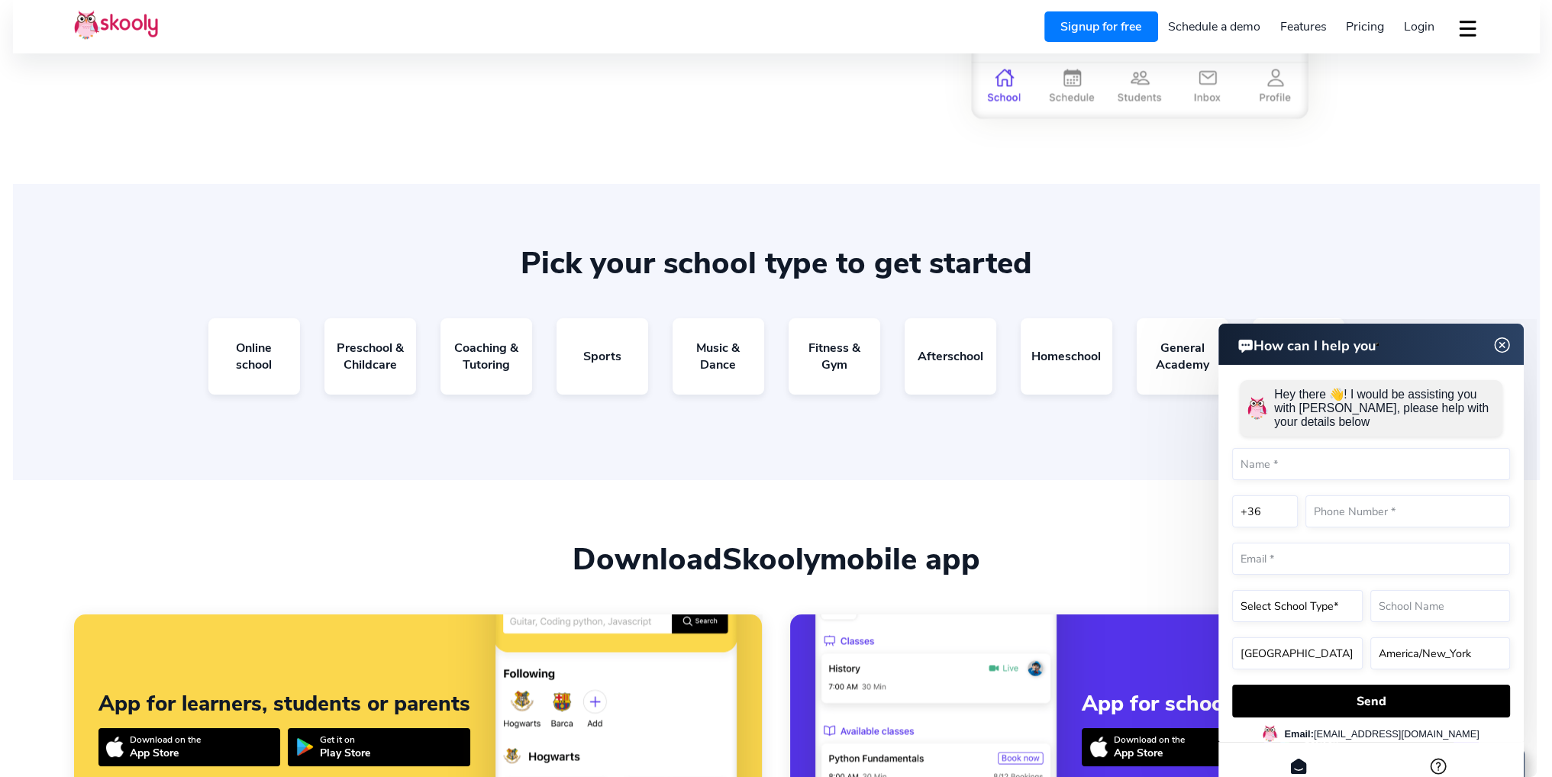
click at [1500, 344] on img at bounding box center [1501, 345] width 19 height 29
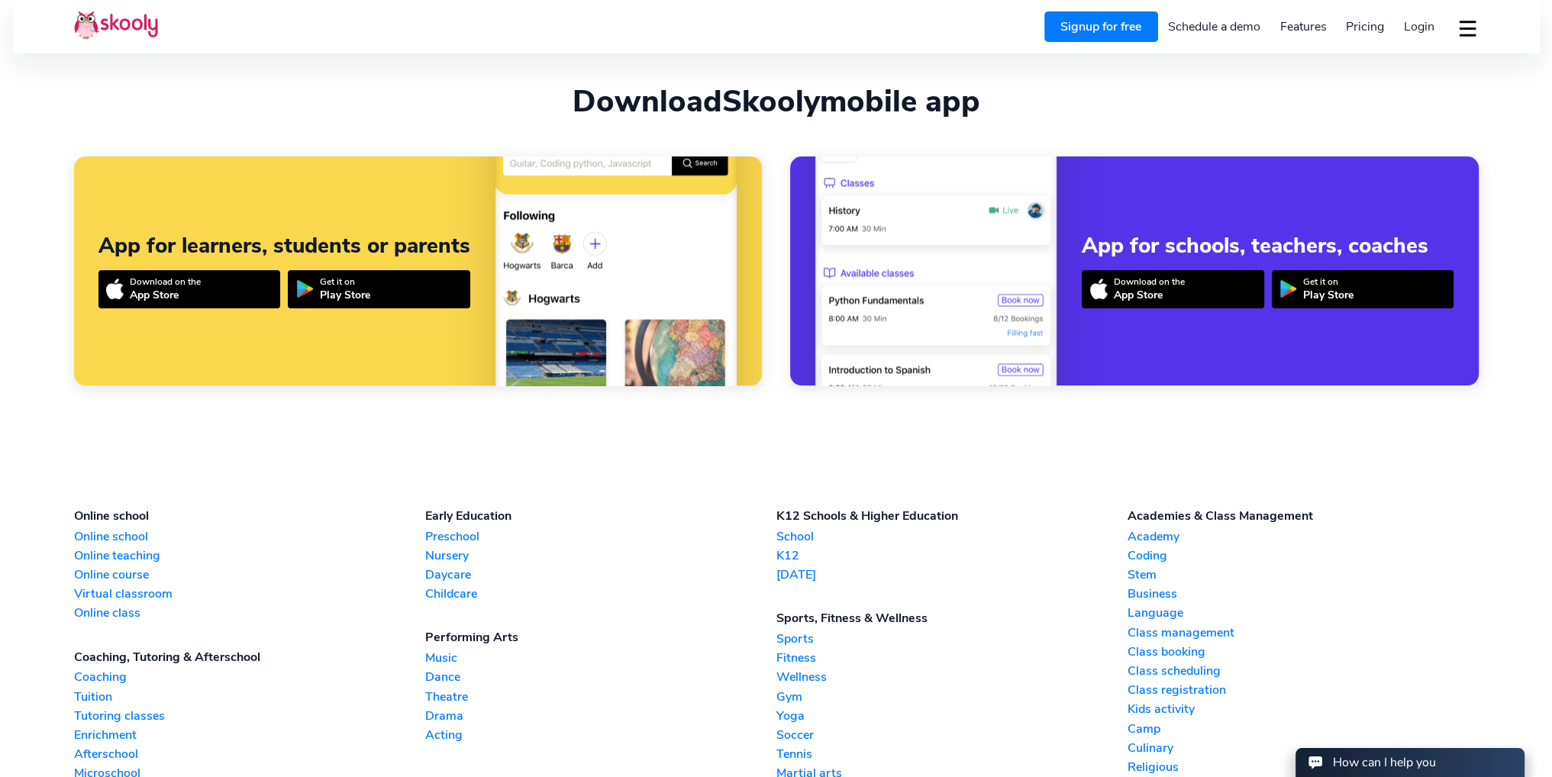
scroll to position [3953, 0]
